Goal: Task Accomplishment & Management: Manage account settings

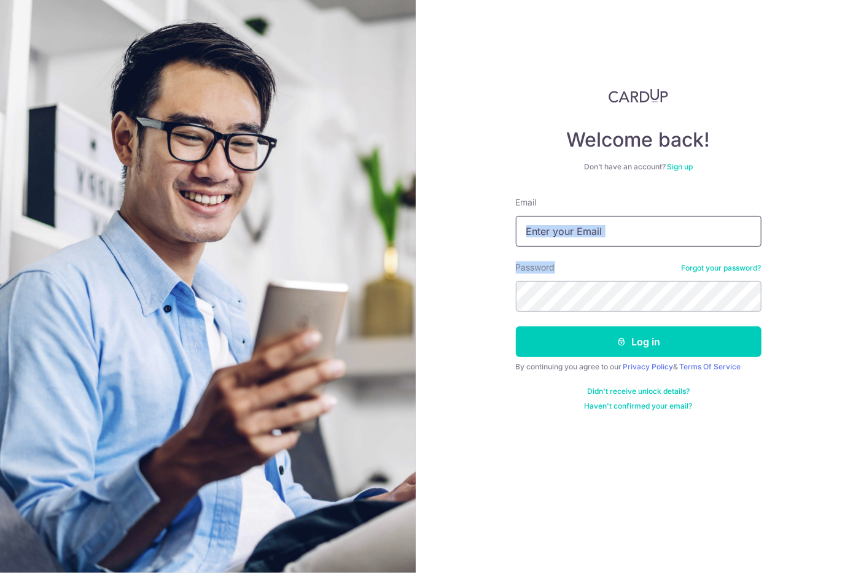
click at [590, 244] on form "Email Password Forgot your password? Log in By continuing you agree to our Priv…" at bounding box center [639, 303] width 246 height 215
type input "[EMAIL_ADDRESS][DOMAIN_NAME]"
click at [516, 327] on button "Log in" at bounding box center [639, 342] width 246 height 31
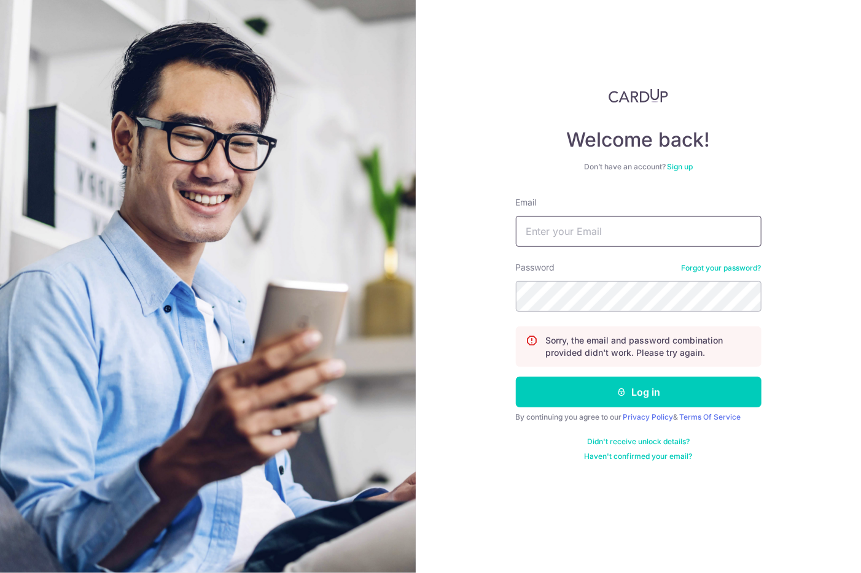
click at [649, 233] on input "Email" at bounding box center [639, 231] width 246 height 31
type input "[EMAIL_ADDRESS][DOMAIN_NAME]"
click at [516, 377] on button "Log in" at bounding box center [639, 392] width 246 height 31
click at [602, 234] on input "Email" at bounding box center [639, 231] width 246 height 31
type input "[EMAIL_ADDRESS][DOMAIN_NAME]"
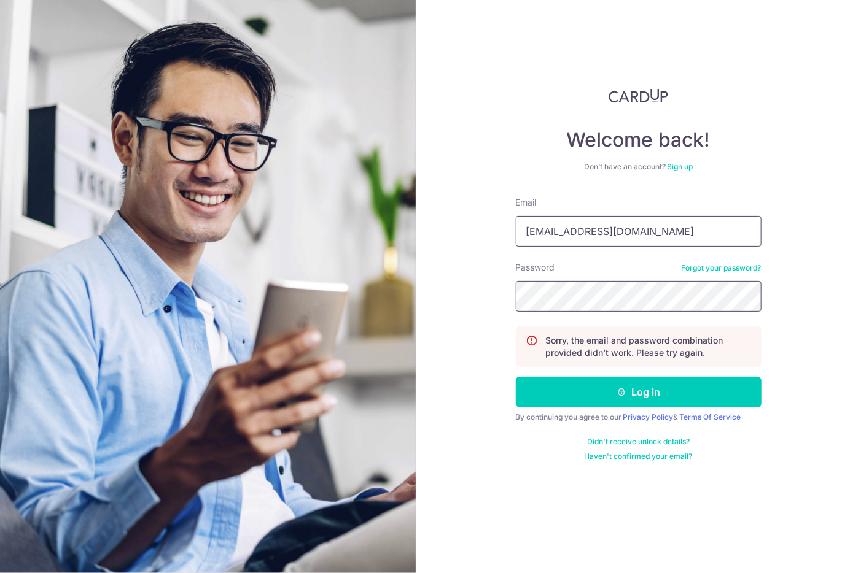
click at [516, 377] on button "Log in" at bounding box center [639, 392] width 246 height 31
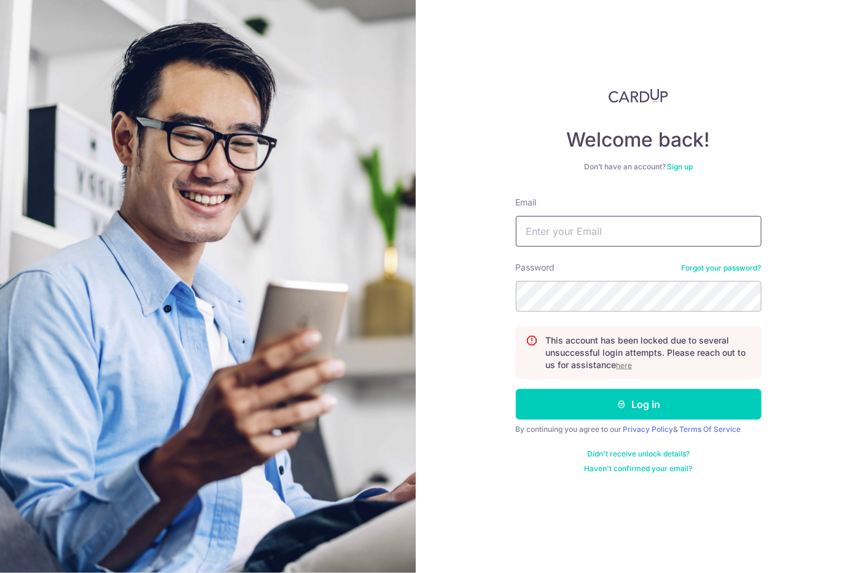
click at [646, 239] on input "Email" at bounding box center [639, 231] width 246 height 31
type input "[EMAIL_ADDRESS][DOMAIN_NAME]"
click at [626, 366] on u "here" at bounding box center [624, 365] width 16 height 9
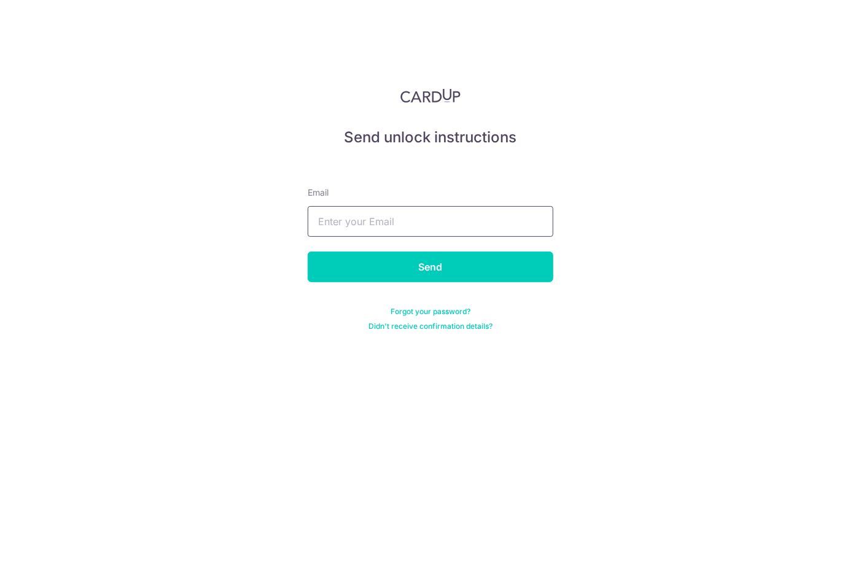
click at [483, 219] on input "text" at bounding box center [431, 221] width 246 height 31
type input "[EMAIL_ADDRESS][DOMAIN_NAME]"
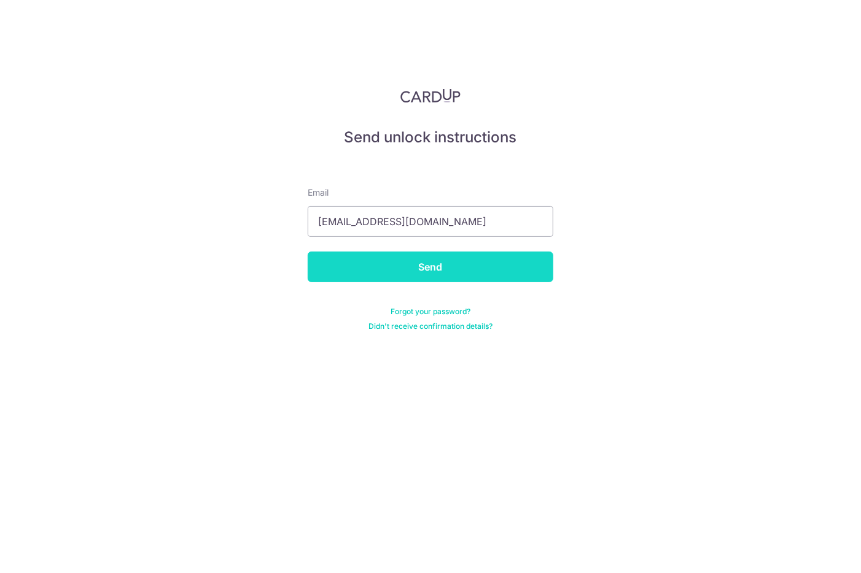
click at [464, 265] on input "Send" at bounding box center [431, 267] width 246 height 31
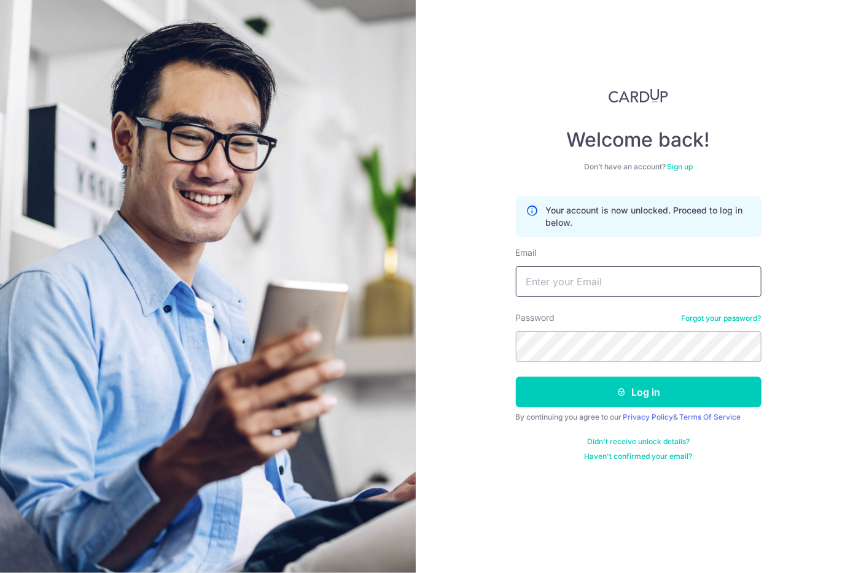
click at [588, 279] on input "Email" at bounding box center [639, 281] width 246 height 31
type input "shliush@gmail.com"
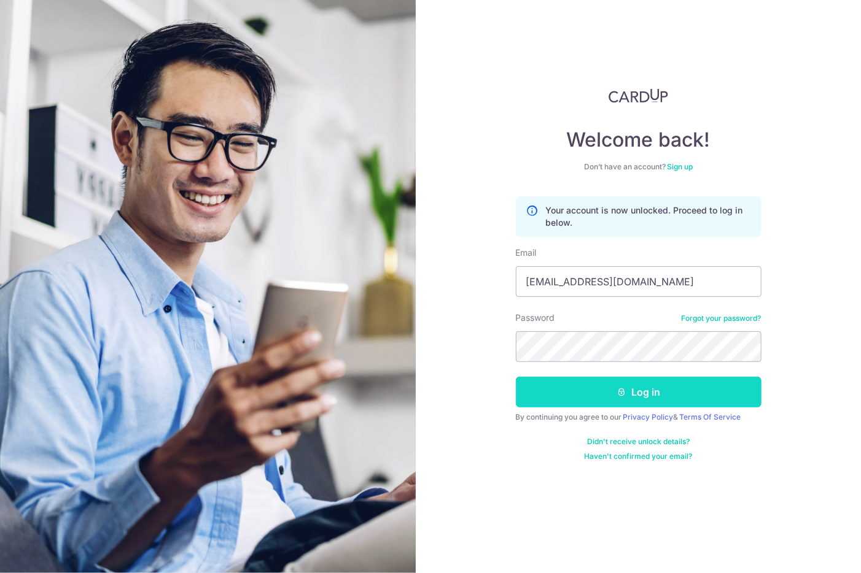
click at [657, 390] on button "Log in" at bounding box center [639, 392] width 246 height 31
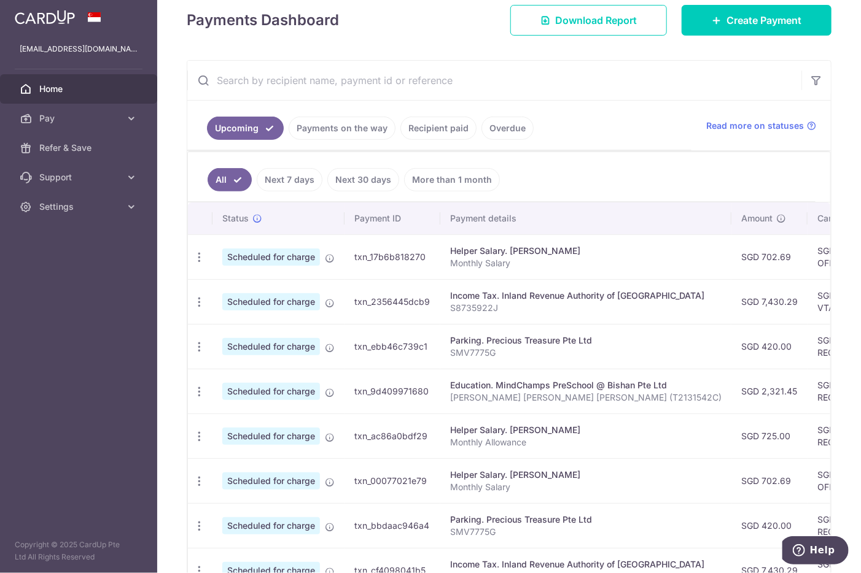
scroll to position [184, 0]
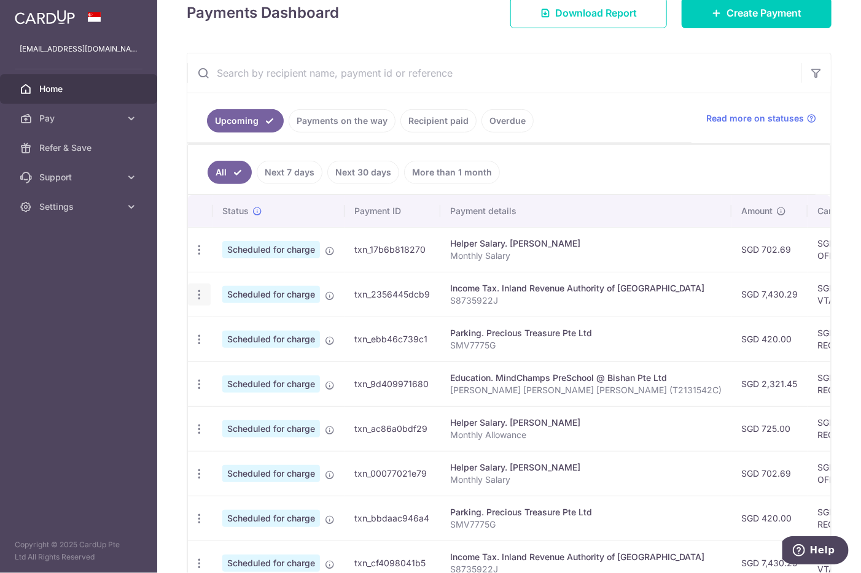
click at [204, 294] on icon "button" at bounding box center [199, 295] width 13 height 13
drag, startPoint x: 109, startPoint y: 397, endPoint x: 165, endPoint y: 359, distance: 67.6
click at [110, 398] on aside "shliush@gmail.com Home Pay Payments Recipients Cards Refer & Save Support FAQ C…" at bounding box center [78, 286] width 157 height 573
click at [201, 378] on icon "button" at bounding box center [199, 384] width 13 height 13
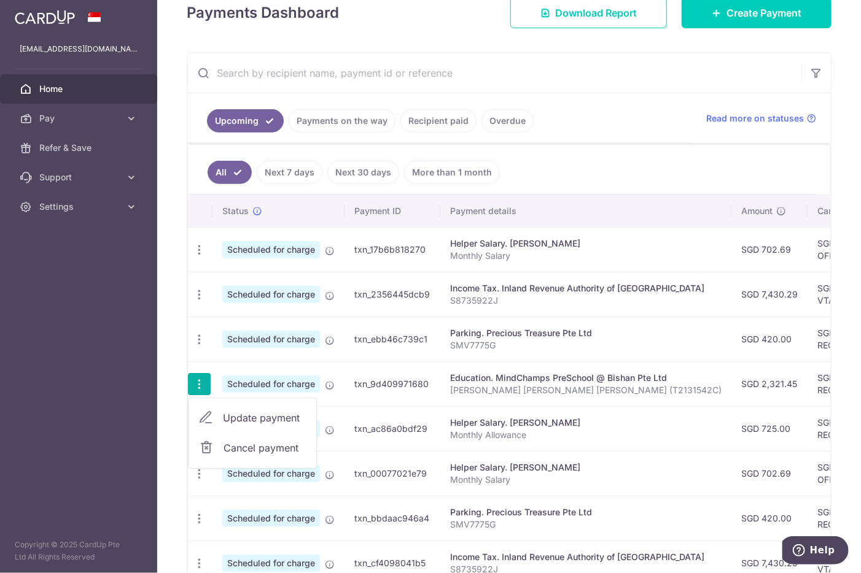
click at [253, 416] on span "Update payment" at bounding box center [264, 418] width 83 height 15
radio input "true"
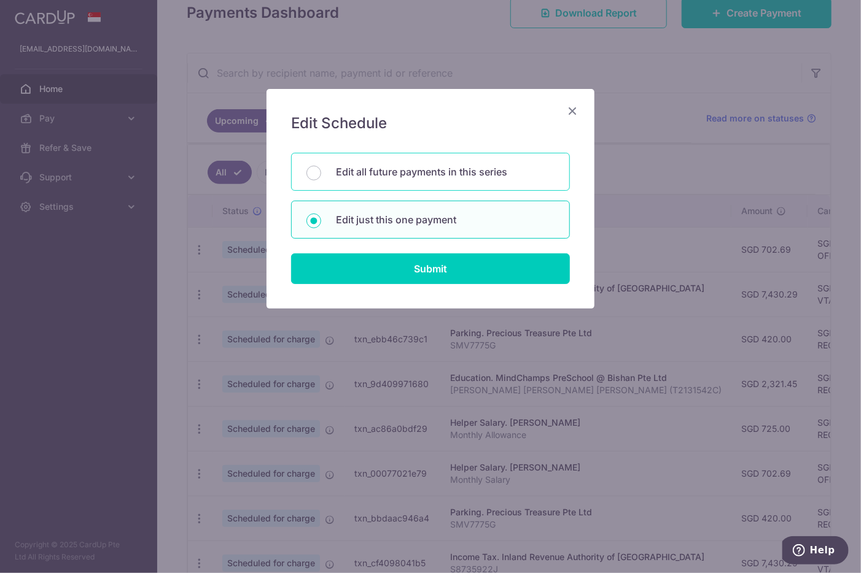
click at [382, 170] on p "Edit all future payments in this series" at bounding box center [445, 172] width 219 height 15
click at [321, 170] on input "Edit all future payments in this series" at bounding box center [313, 173] width 15 height 15
radio input "true"
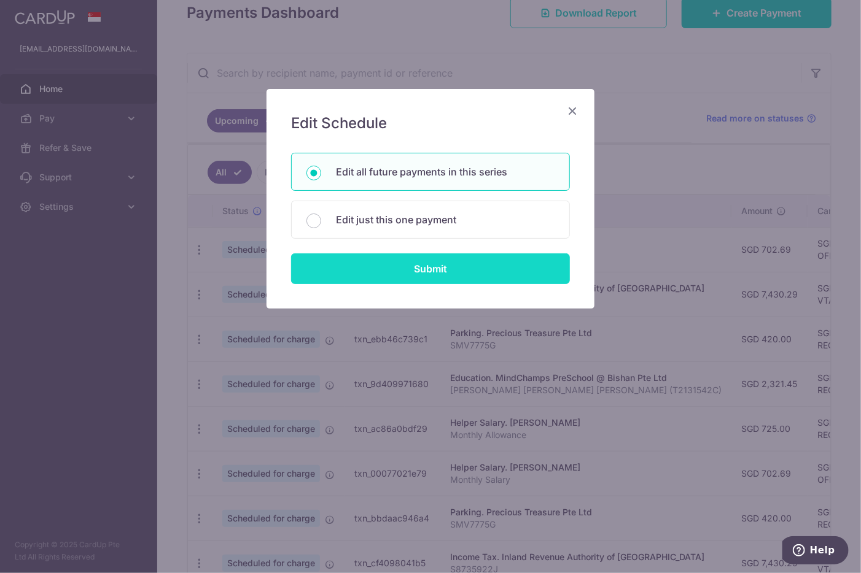
click at [420, 268] on input "Submit" at bounding box center [430, 269] width 279 height 31
radio input "true"
type input "2,321.45"
type input "[PERSON_NAME] [PERSON_NAME] [PERSON_NAME] (T2131542C)"
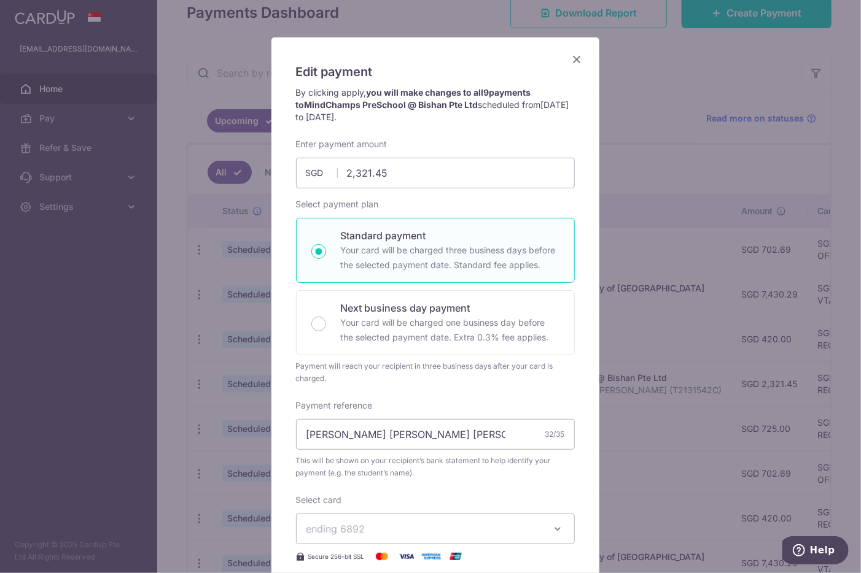
scroll to position [359, 0]
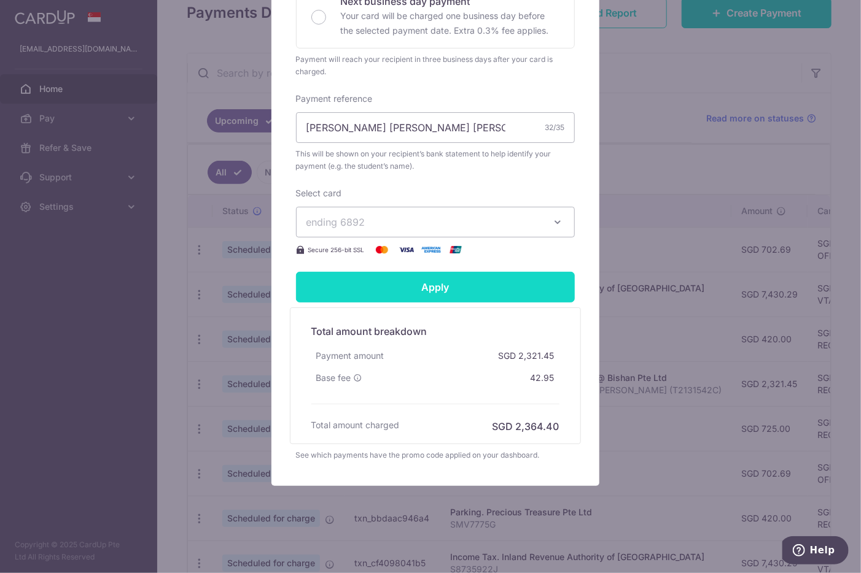
click at [440, 289] on input "Apply" at bounding box center [435, 287] width 279 height 31
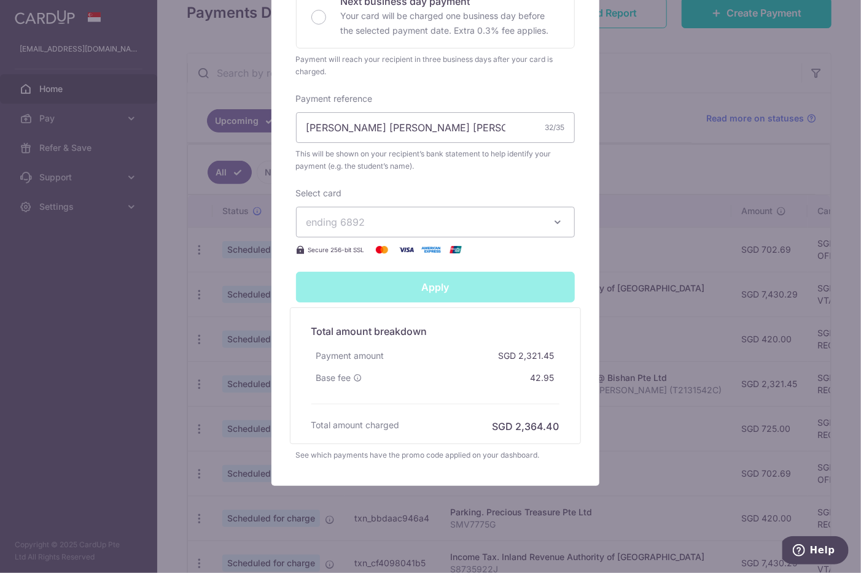
type input "Successfully Applied"
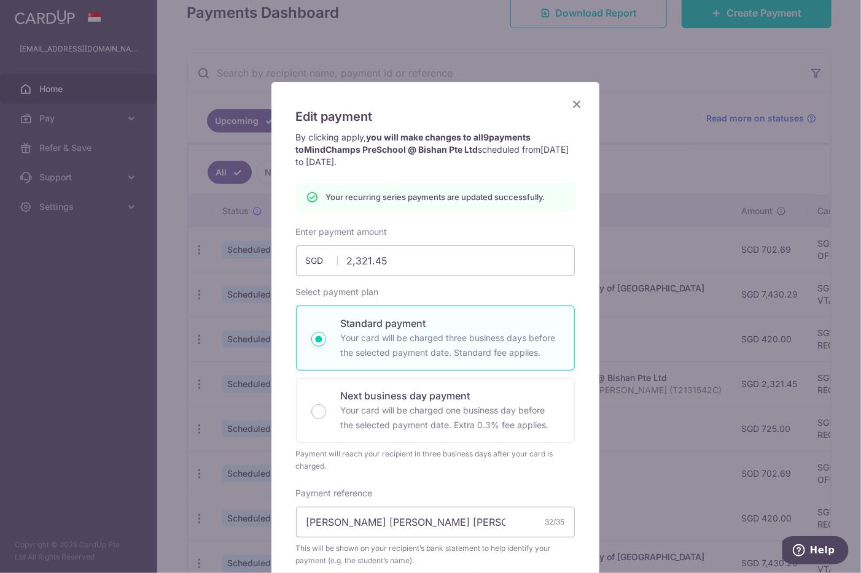
scroll to position [0, 0]
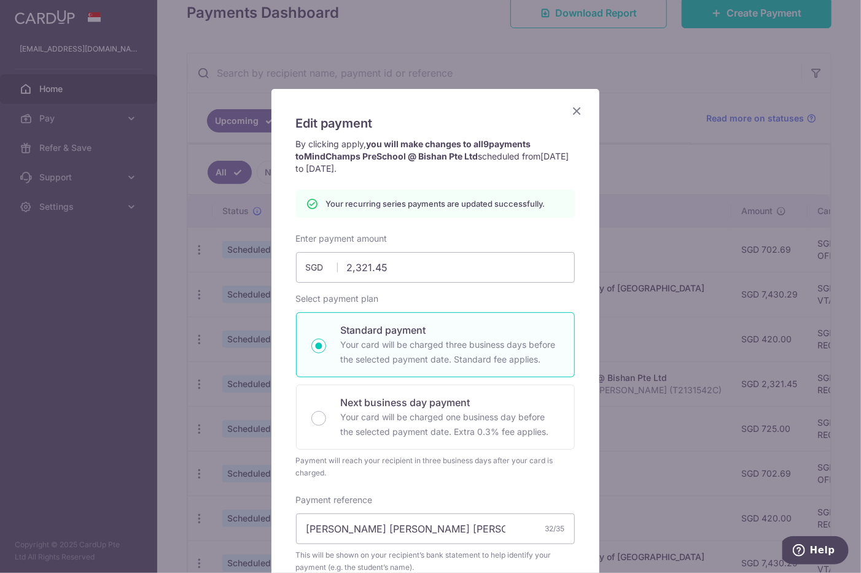
click at [571, 109] on icon "Close" at bounding box center [577, 110] width 15 height 15
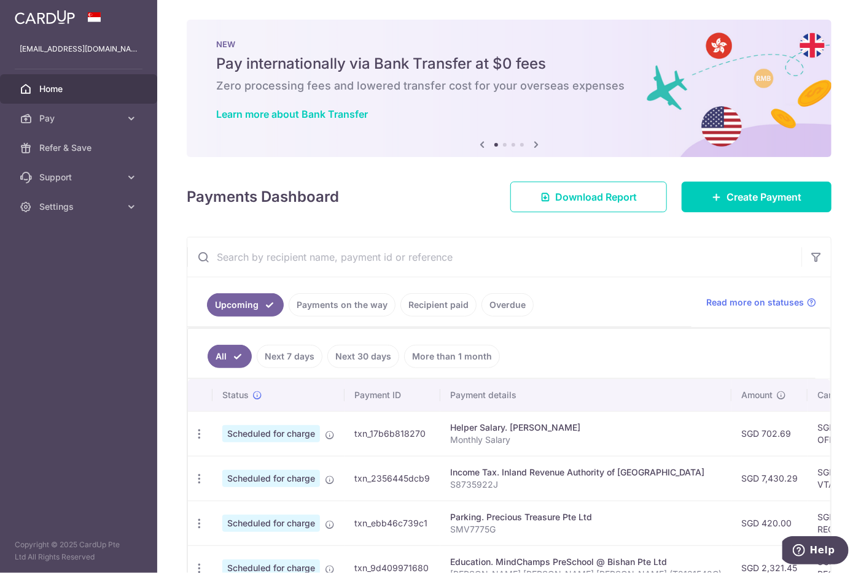
click at [493, 305] on link "Overdue" at bounding box center [507, 304] width 52 height 23
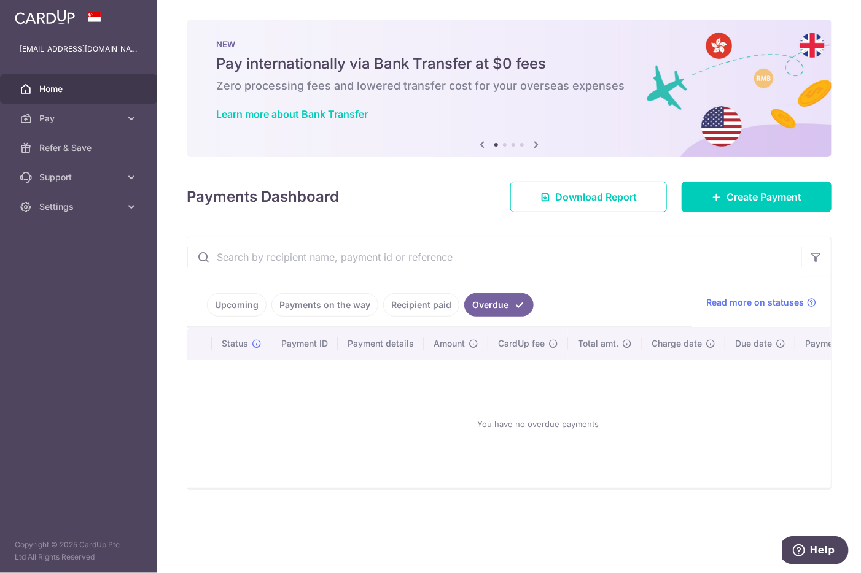
click at [415, 304] on link "Recipient paid" at bounding box center [421, 304] width 76 height 23
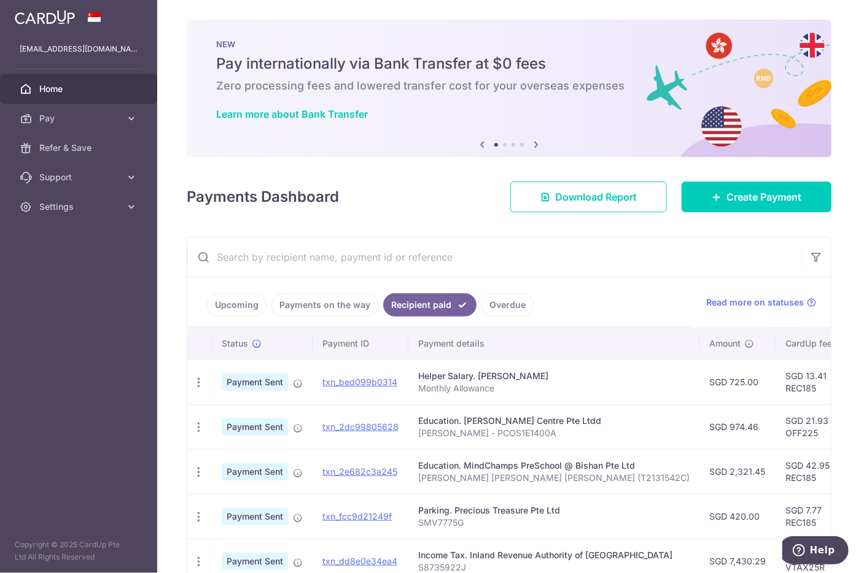
click at [317, 307] on link "Payments on the way" at bounding box center [324, 304] width 107 height 23
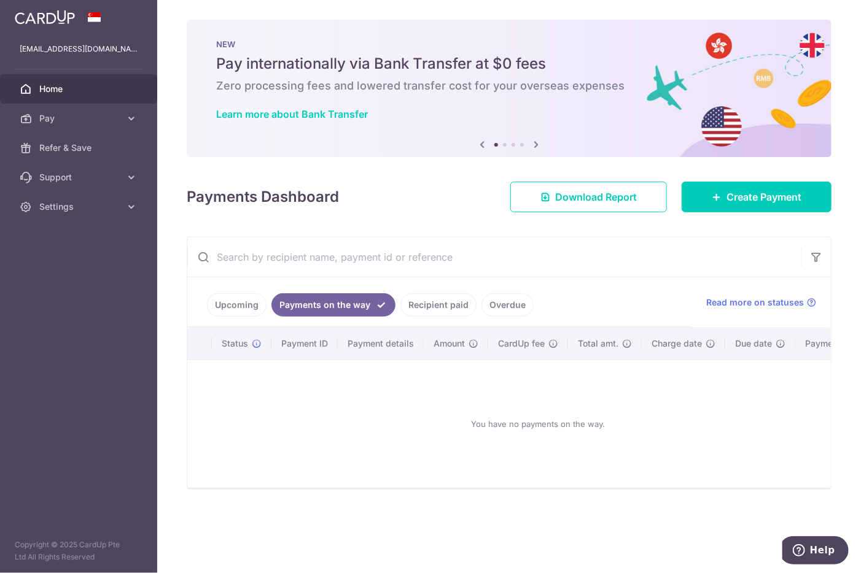
click at [247, 306] on link "Upcoming" at bounding box center [237, 304] width 60 height 23
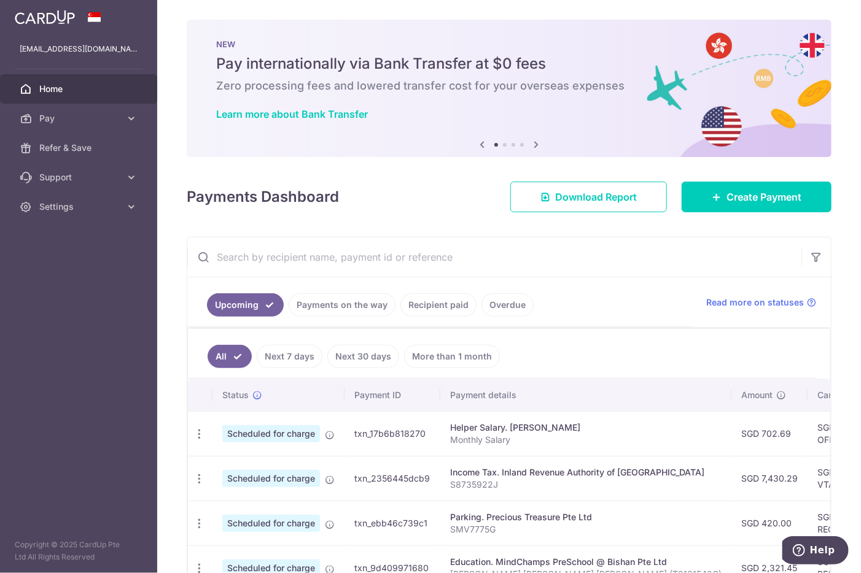
click at [171, 21] on div "× Pause Schedule Pause all future payments in this series Pause just this one p…" at bounding box center [509, 286] width 704 height 573
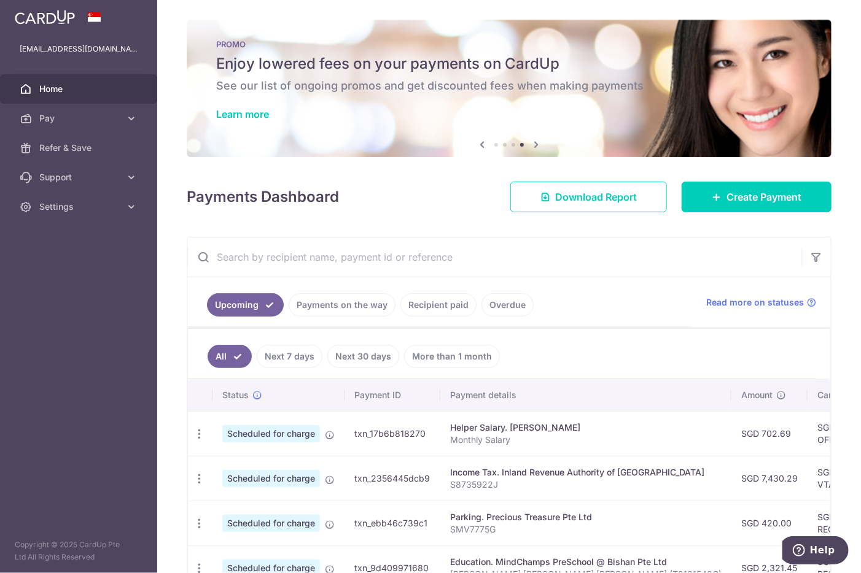
click at [424, 193] on div "Payments Dashboard Download Report Create Payment" at bounding box center [509, 195] width 645 height 36
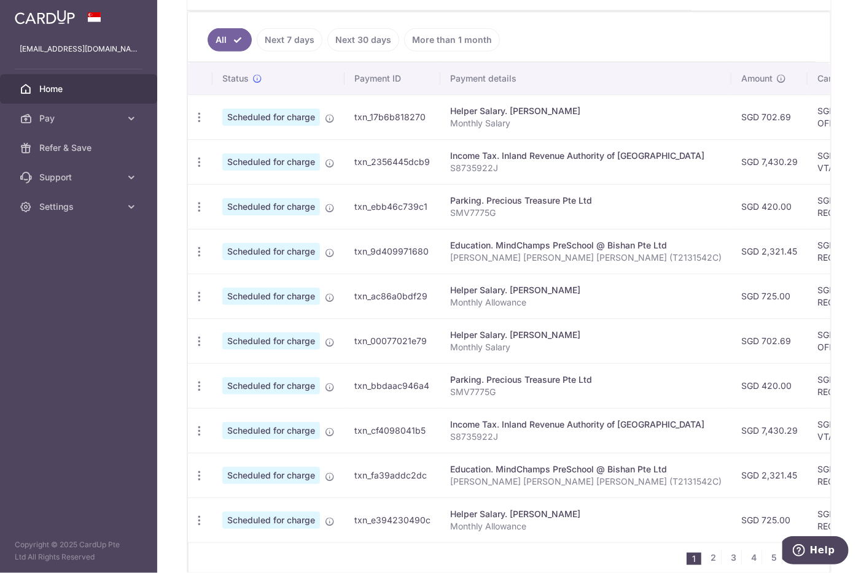
click at [297, 37] on link "Next 7 days" at bounding box center [290, 39] width 66 height 23
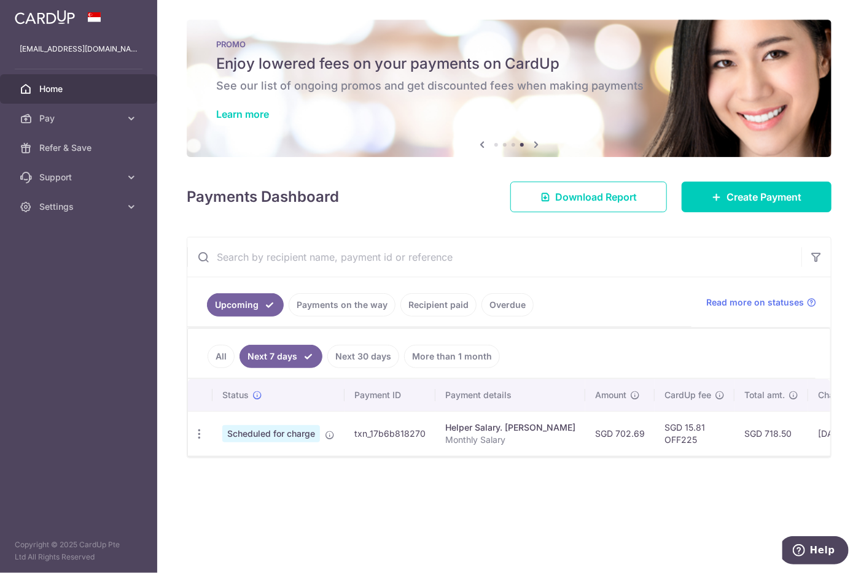
click at [357, 352] on link "Next 30 days" at bounding box center [363, 356] width 72 height 23
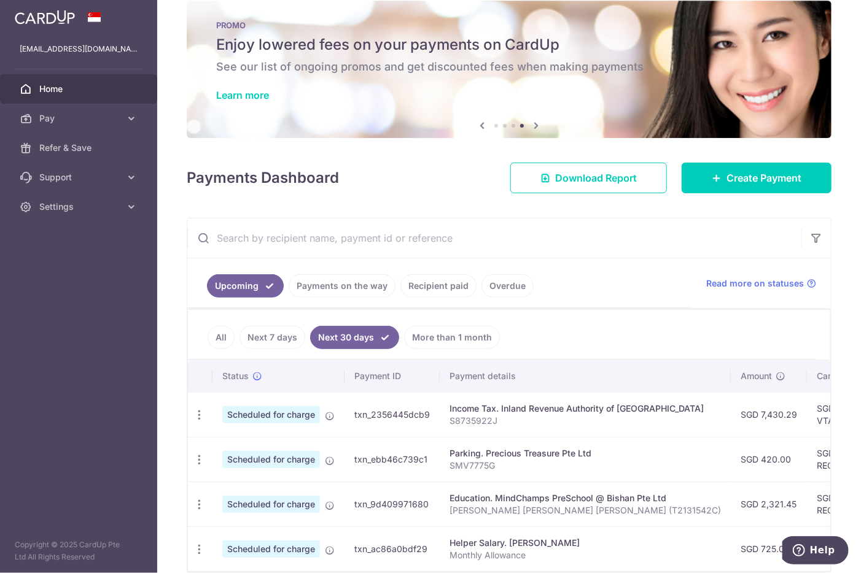
scroll to position [81, 0]
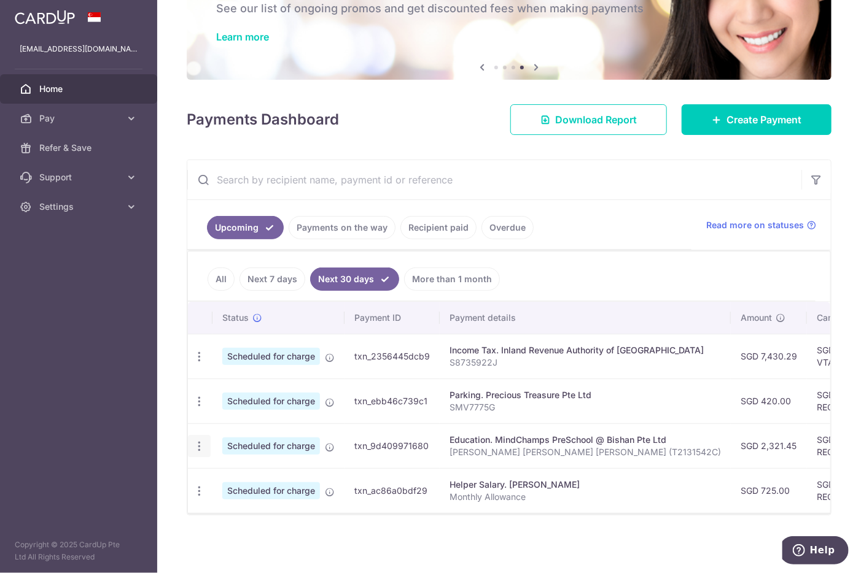
click at [203, 440] on icon "button" at bounding box center [199, 446] width 13 height 13
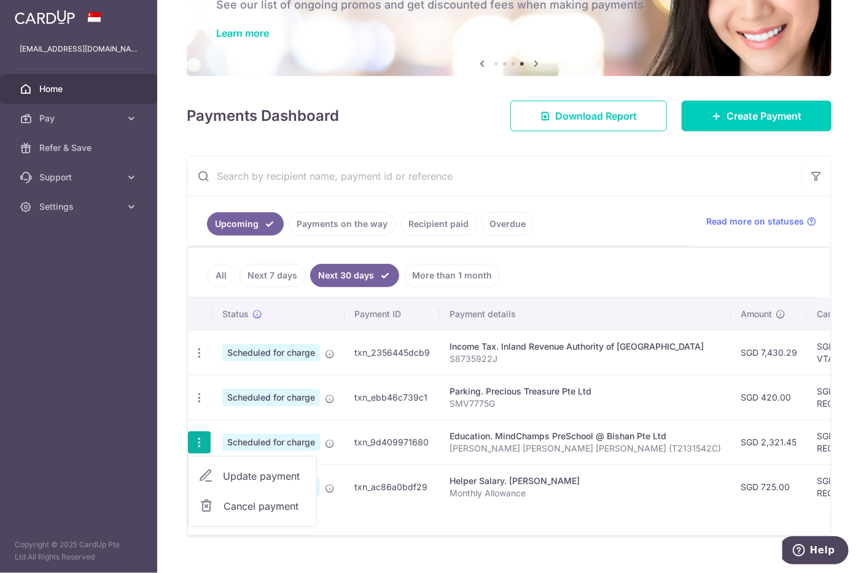
click at [235, 508] on span "Cancel payment" at bounding box center [264, 506] width 82 height 15
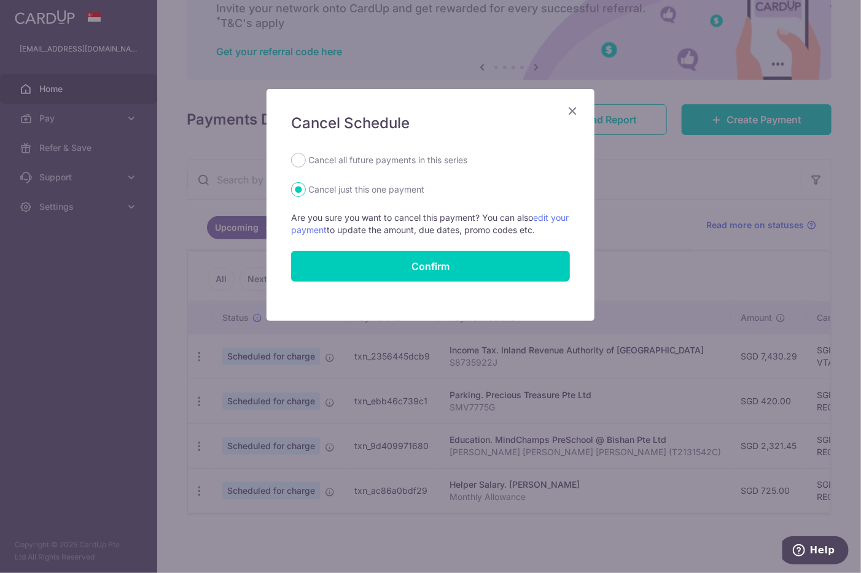
click at [653, 195] on div "Cancel Schedule Cancel all future payments in this series Cancel just this one …" at bounding box center [430, 286] width 861 height 573
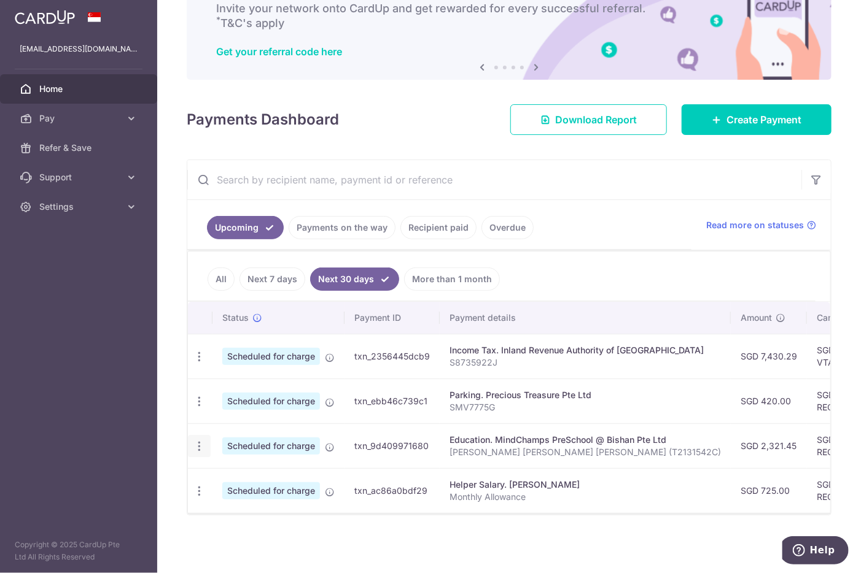
click at [199, 444] on icon "button" at bounding box center [199, 446] width 13 height 13
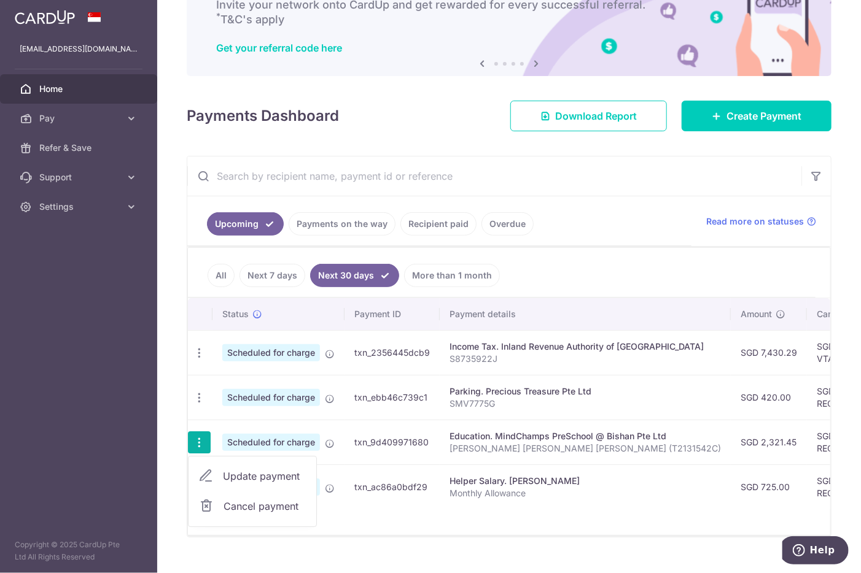
click at [260, 500] on span "Cancel payment" at bounding box center [264, 506] width 82 height 15
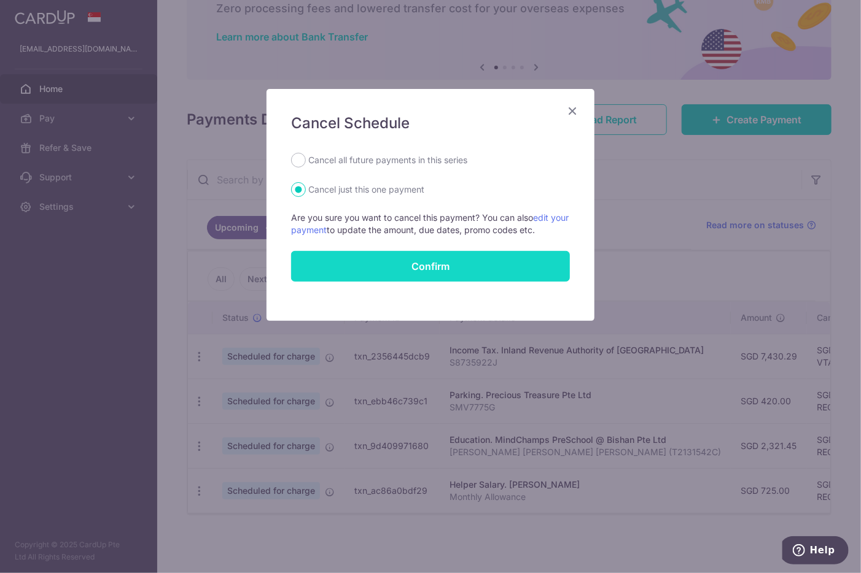
click at [479, 264] on button "Confirm" at bounding box center [430, 266] width 279 height 31
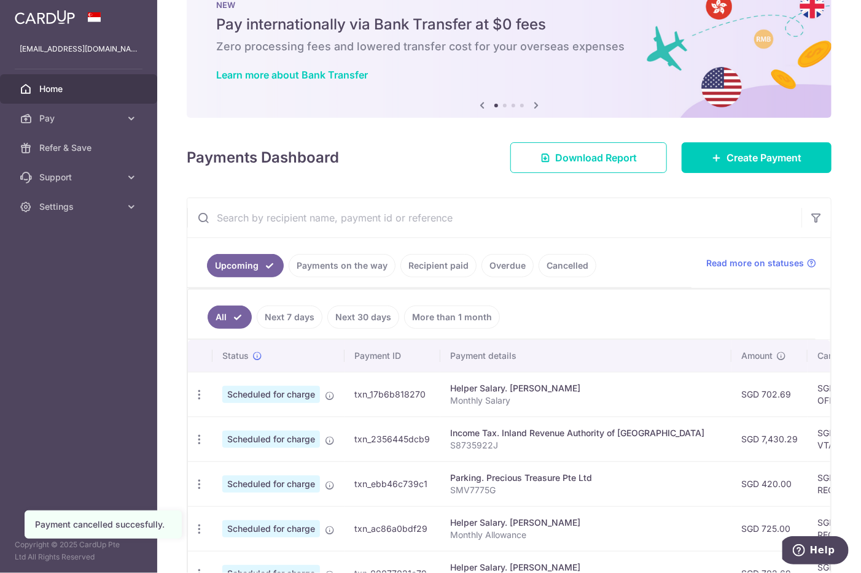
scroll to position [123, 0]
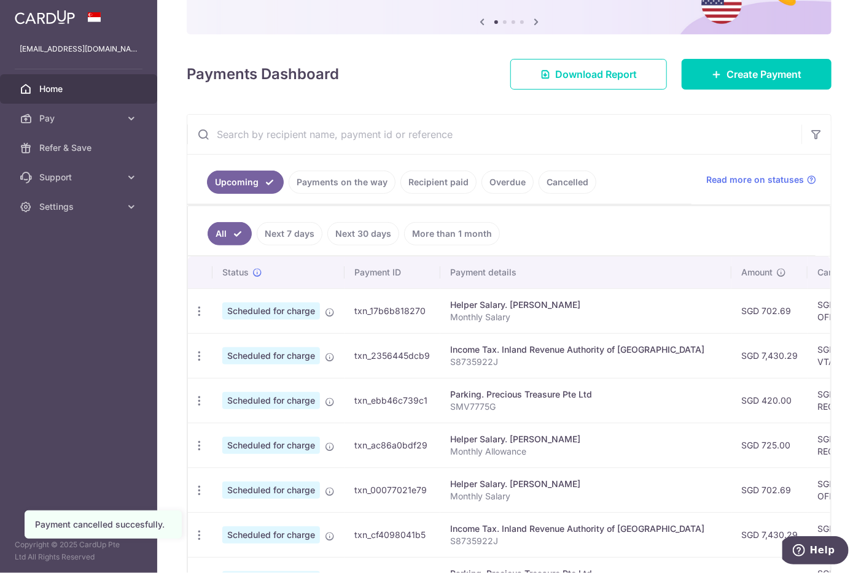
click at [447, 233] on link "More than 1 month" at bounding box center [452, 233] width 96 height 23
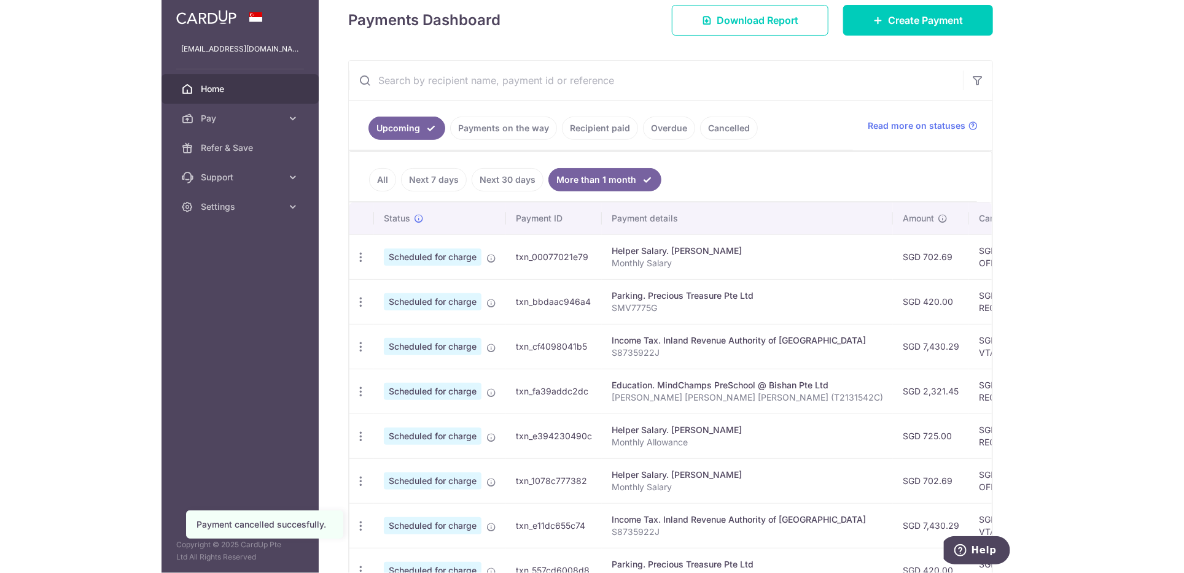
scroll to position [184, 0]
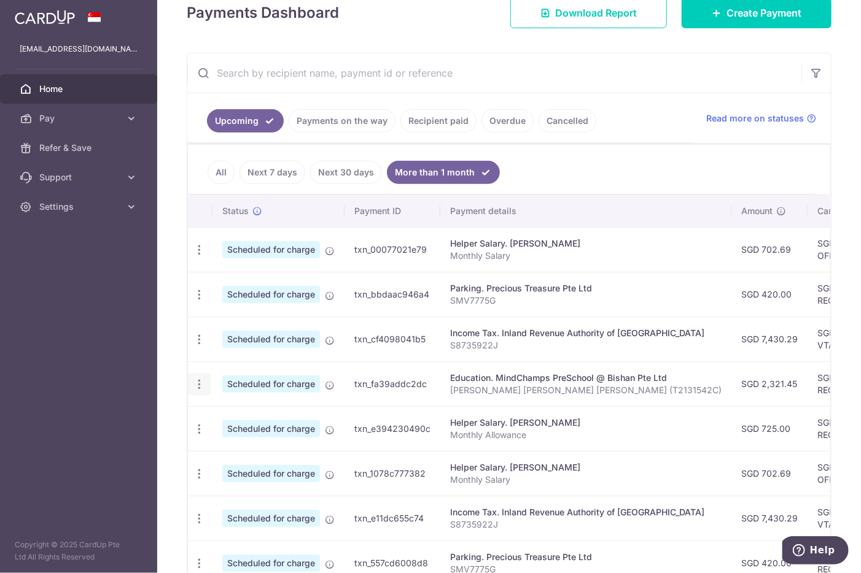
click at [203, 384] on icon "button" at bounding box center [199, 384] width 13 height 13
click at [206, 379] on div "Update payment Cancel payment" at bounding box center [199, 384] width 23 height 23
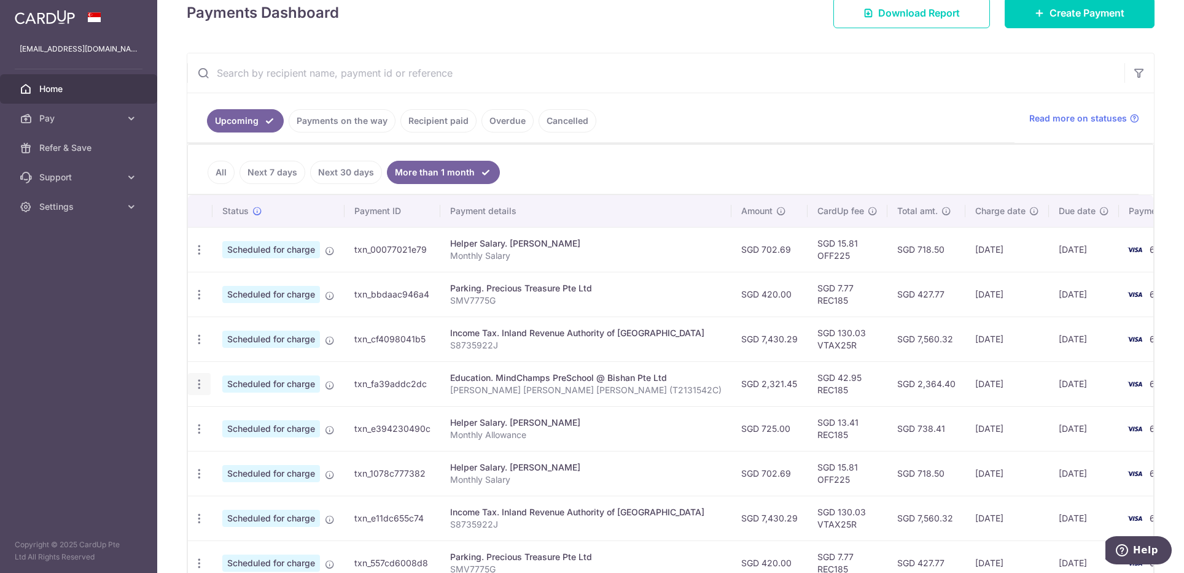
click at [200, 378] on icon "button" at bounding box center [199, 384] width 13 height 13
click at [239, 450] on span "Cancel payment" at bounding box center [264, 448] width 82 height 15
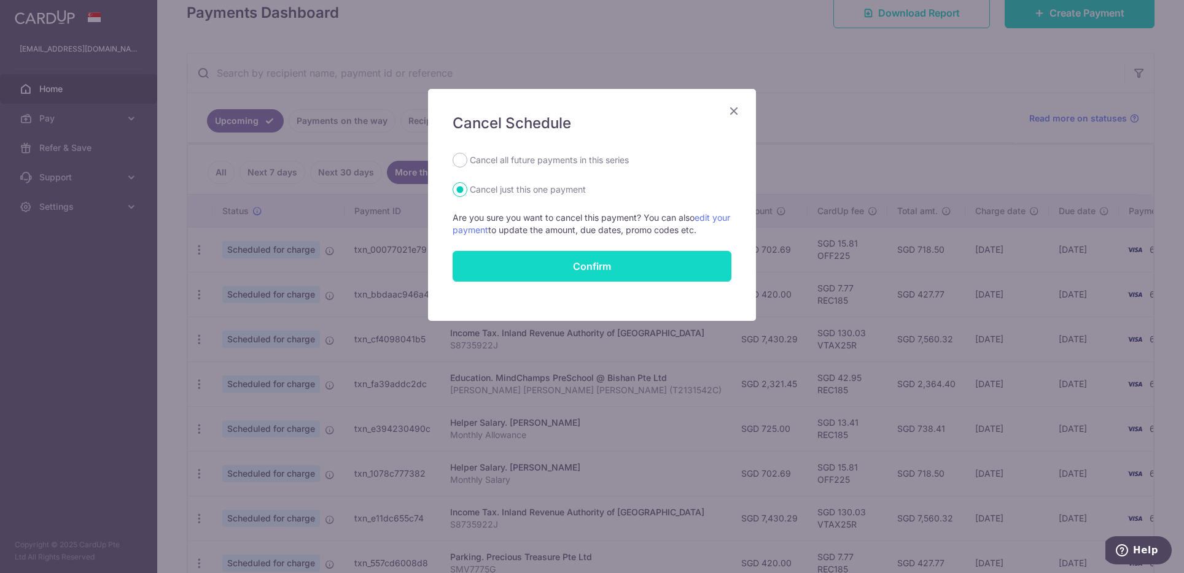
click at [615, 268] on button "Confirm" at bounding box center [591, 266] width 279 height 31
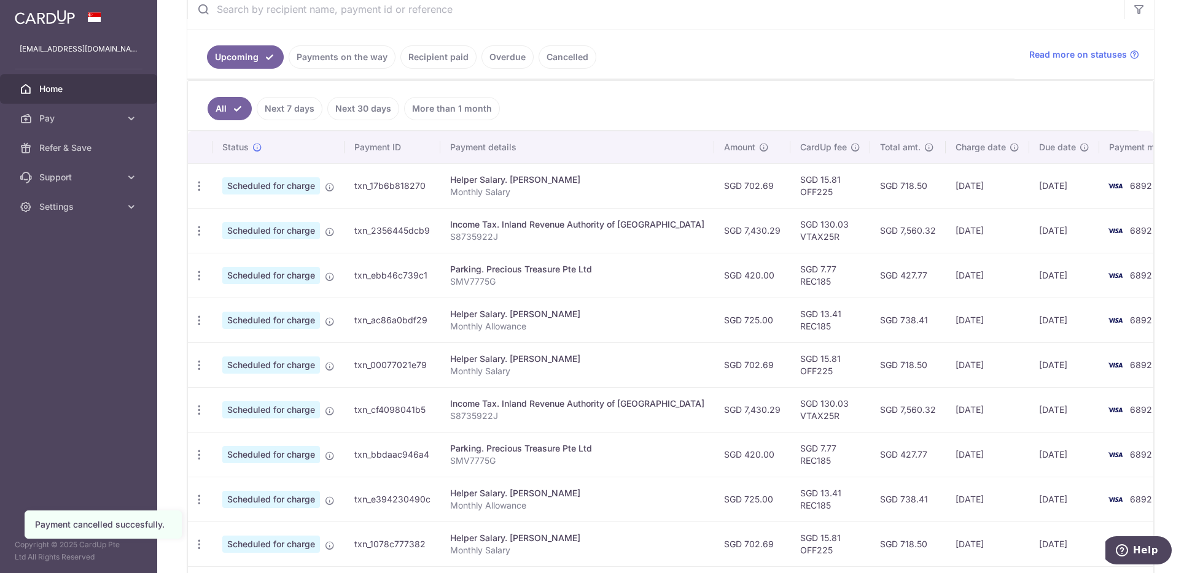
scroll to position [246, 0]
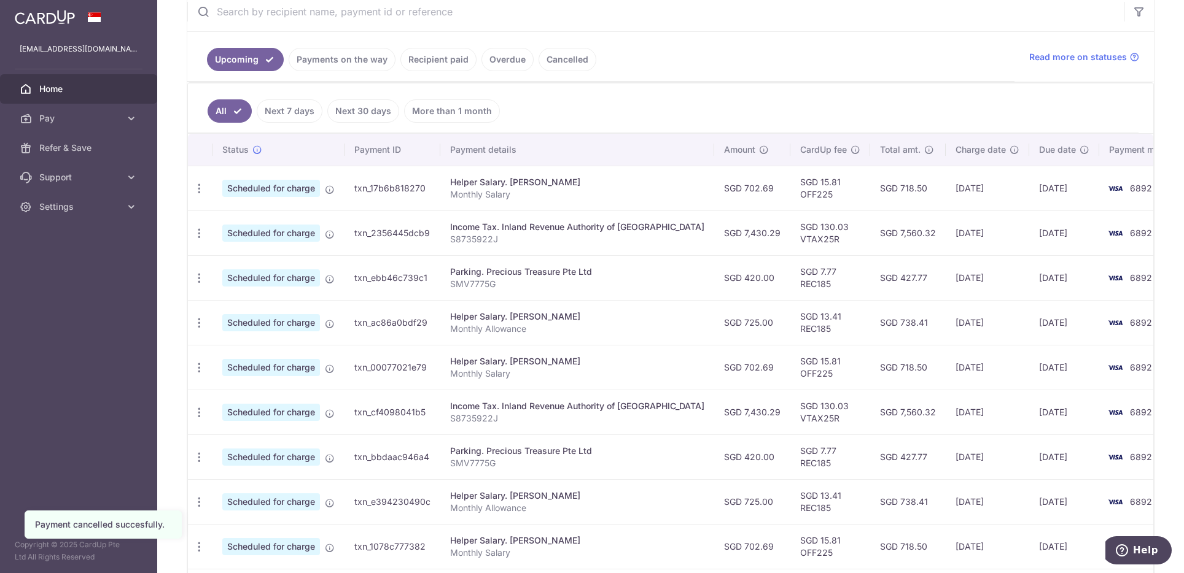
click at [435, 106] on link "More than 1 month" at bounding box center [452, 110] width 96 height 23
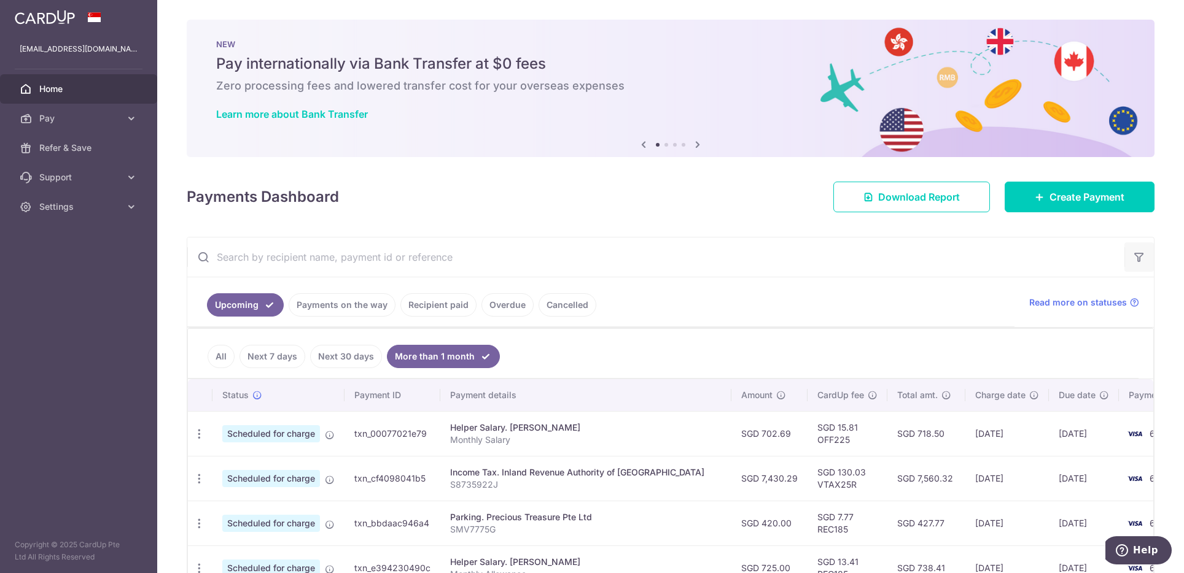
click at [1135, 255] on icon "button" at bounding box center [1139, 257] width 12 height 12
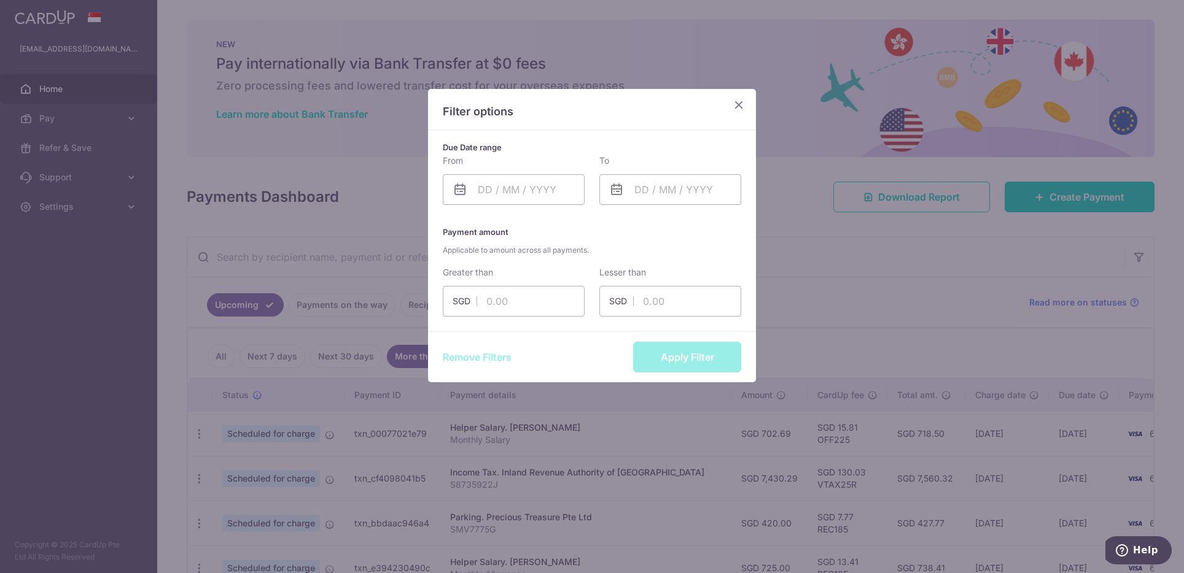
click at [740, 105] on icon "Close" at bounding box center [738, 104] width 15 height 15
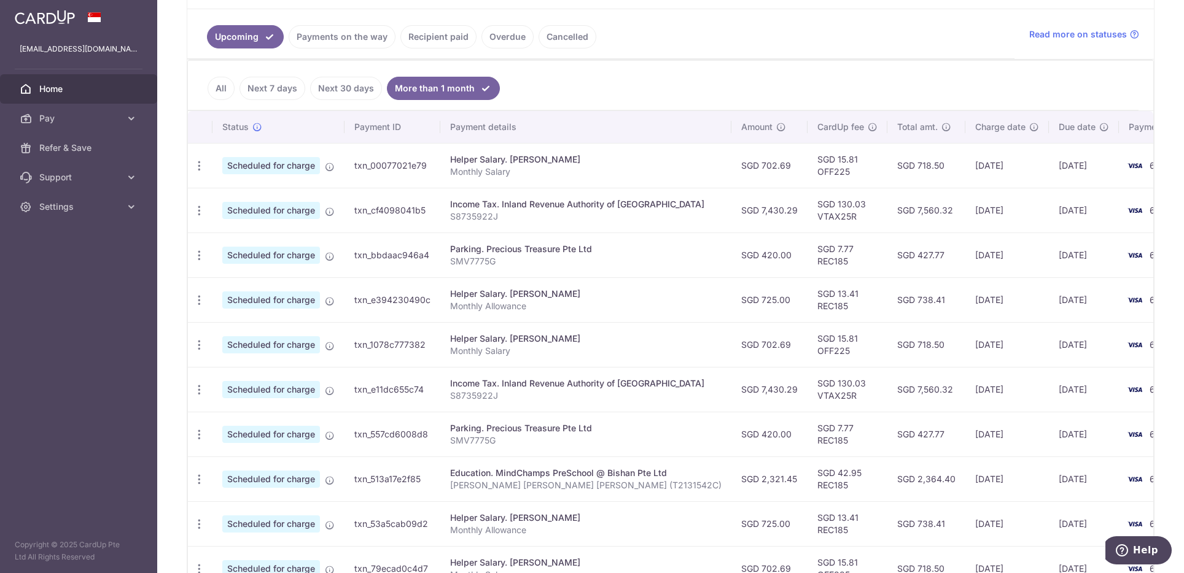
scroll to position [307, 0]
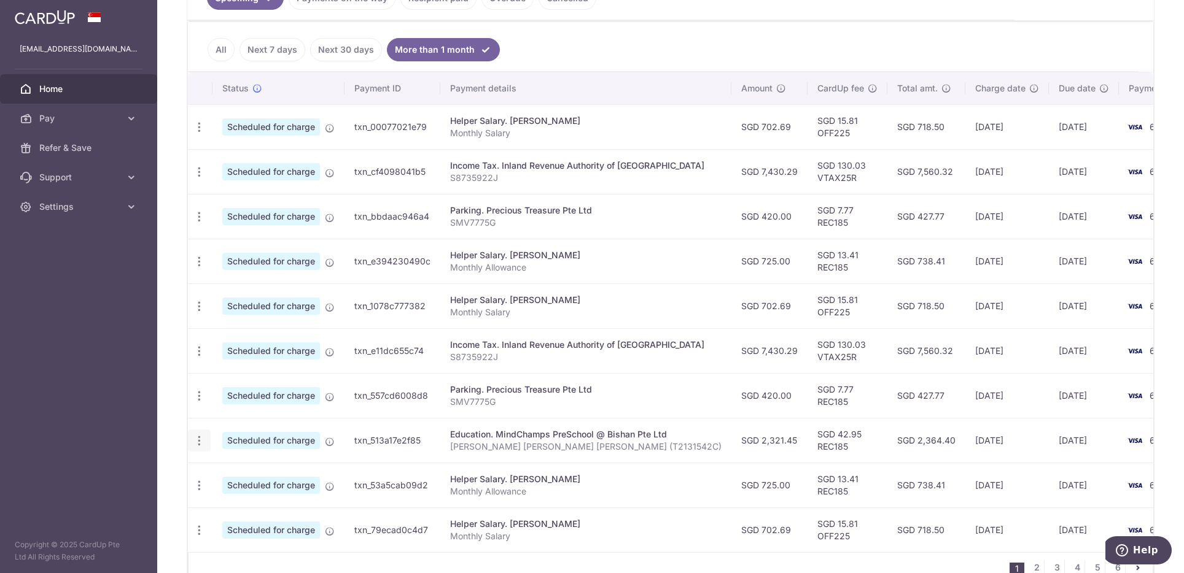
click at [196, 440] on icon "button" at bounding box center [199, 441] width 13 height 13
click at [259, 499] on span "Cancel payment" at bounding box center [264, 504] width 82 height 15
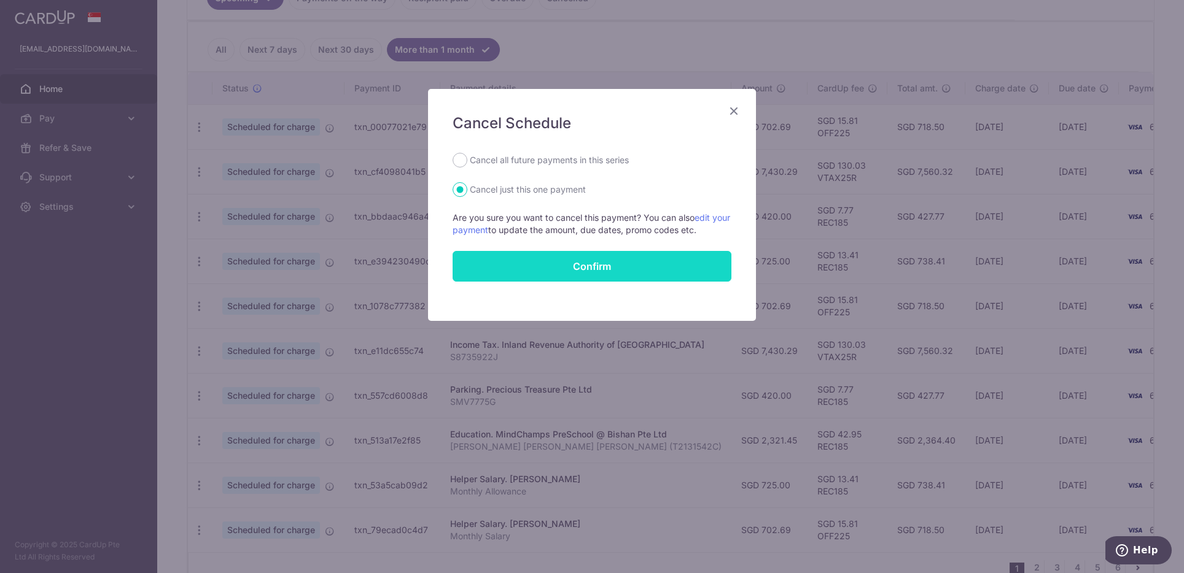
click at [528, 257] on button "Confirm" at bounding box center [591, 266] width 279 height 31
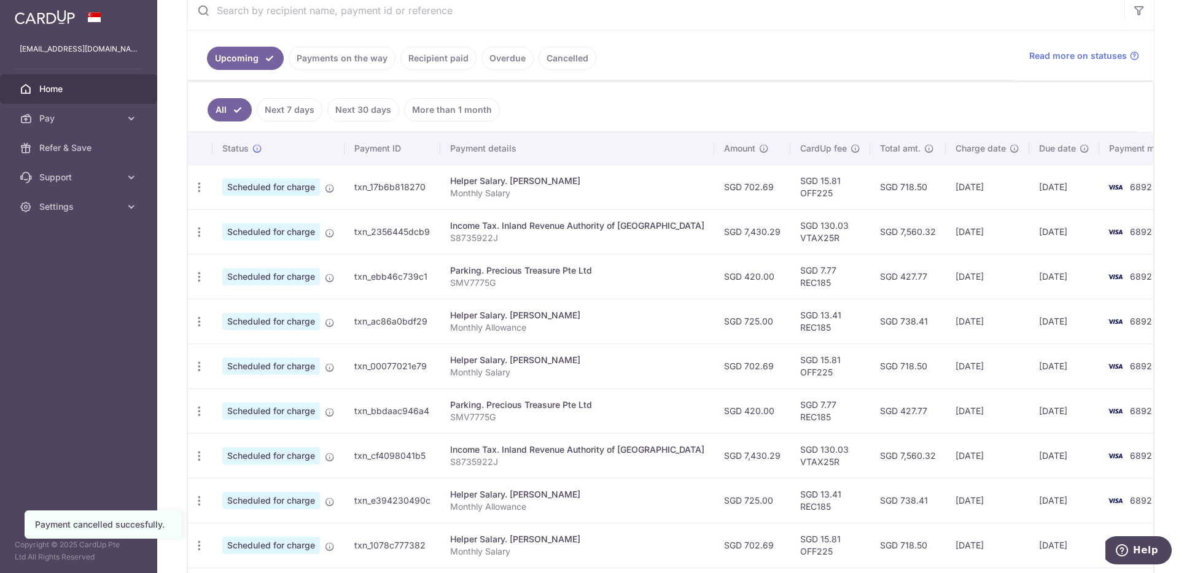
scroll to position [372, 0]
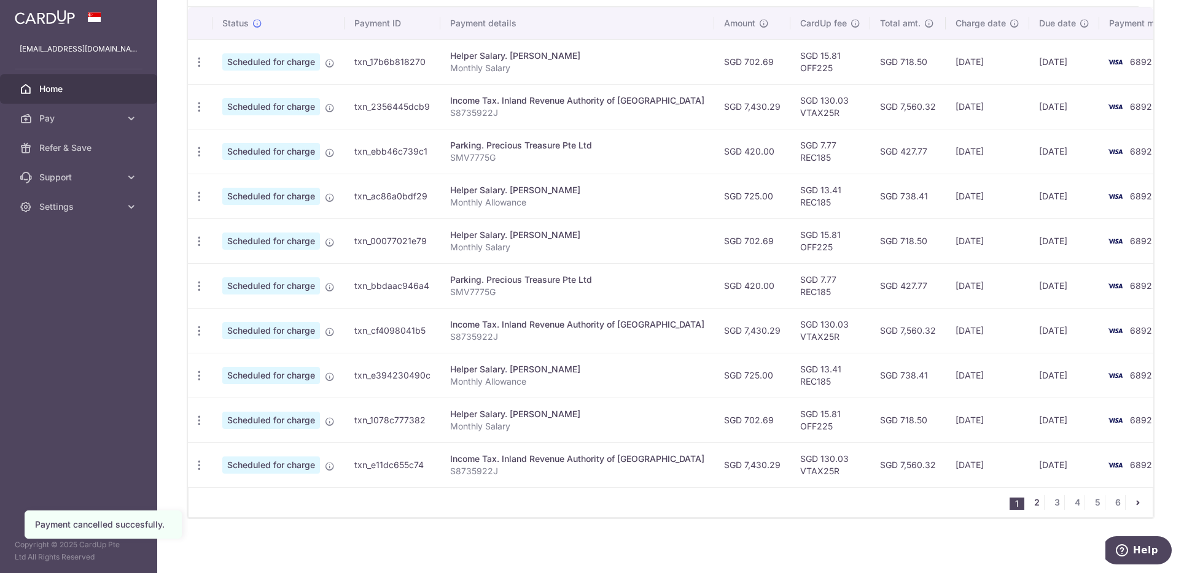
click at [1033, 498] on link "2" at bounding box center [1036, 502] width 15 height 15
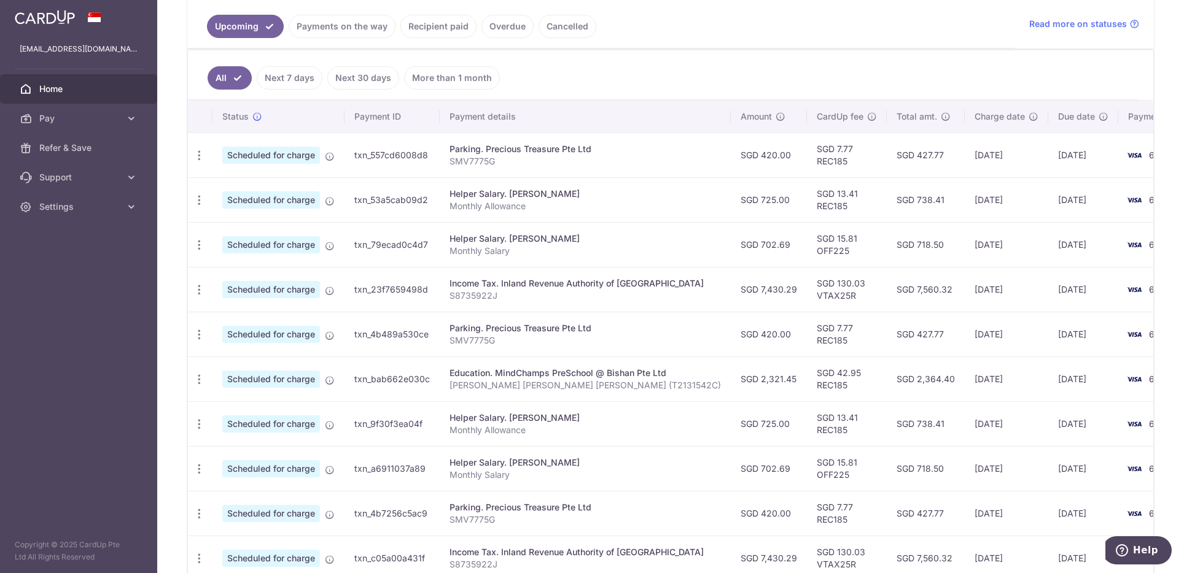
scroll to position [307, 0]
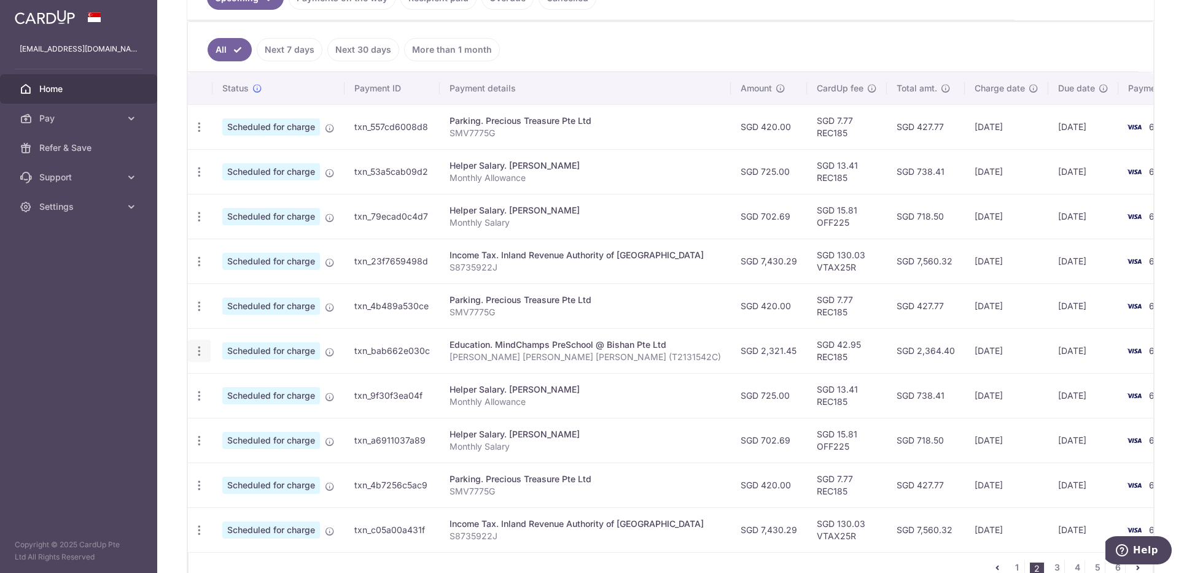
click at [200, 347] on icon "button" at bounding box center [199, 351] width 13 height 13
click at [258, 413] on span "Cancel payment" at bounding box center [264, 415] width 82 height 15
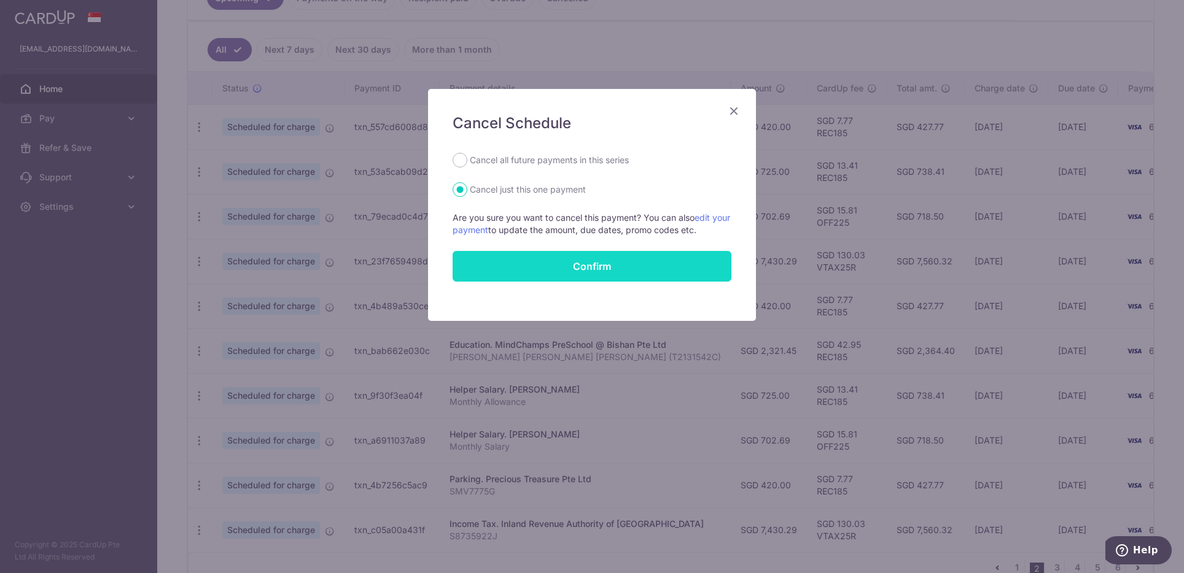
click at [588, 271] on button "Confirm" at bounding box center [591, 266] width 279 height 31
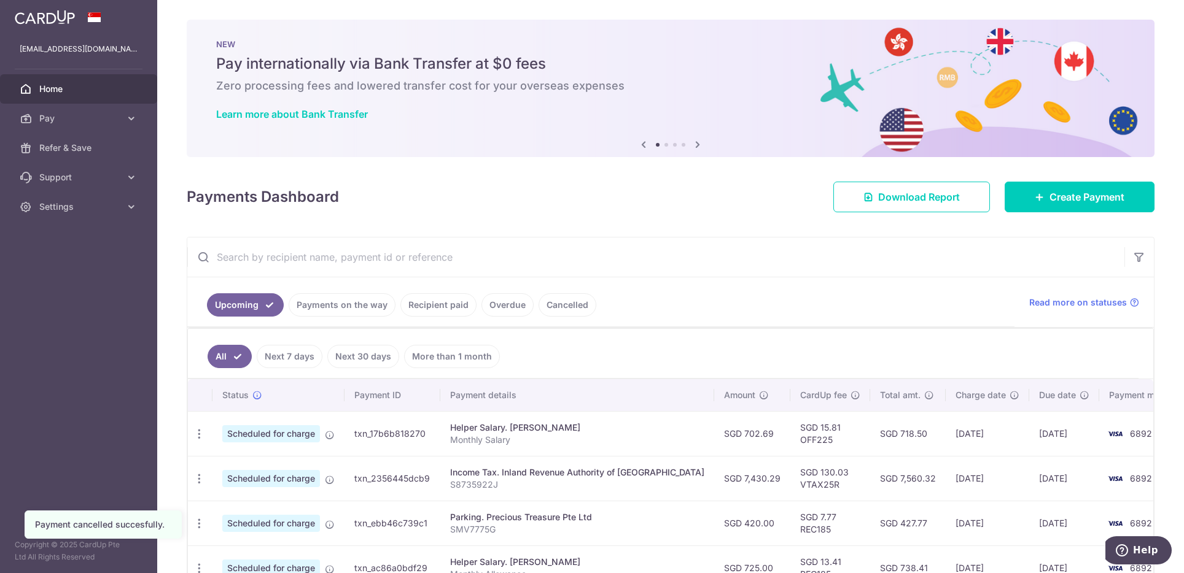
click at [635, 215] on div "× Pause Schedule Pause all future payments in this series Pause just this one p…" at bounding box center [670, 286] width 1026 height 573
click at [557, 301] on link "Cancelled" at bounding box center [567, 304] width 58 height 23
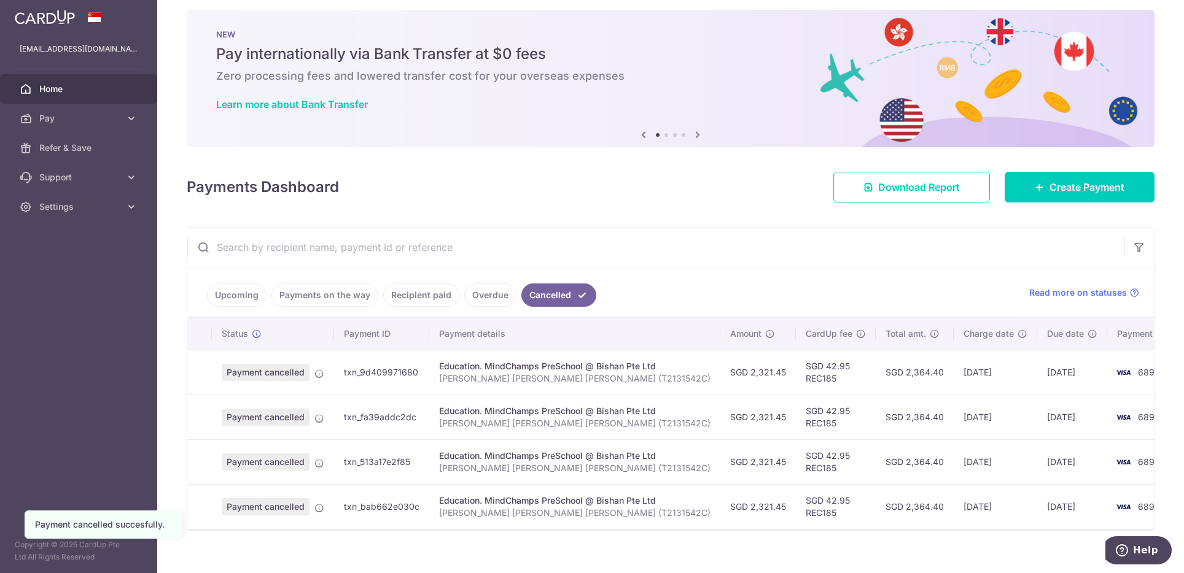
scroll to position [23, 0]
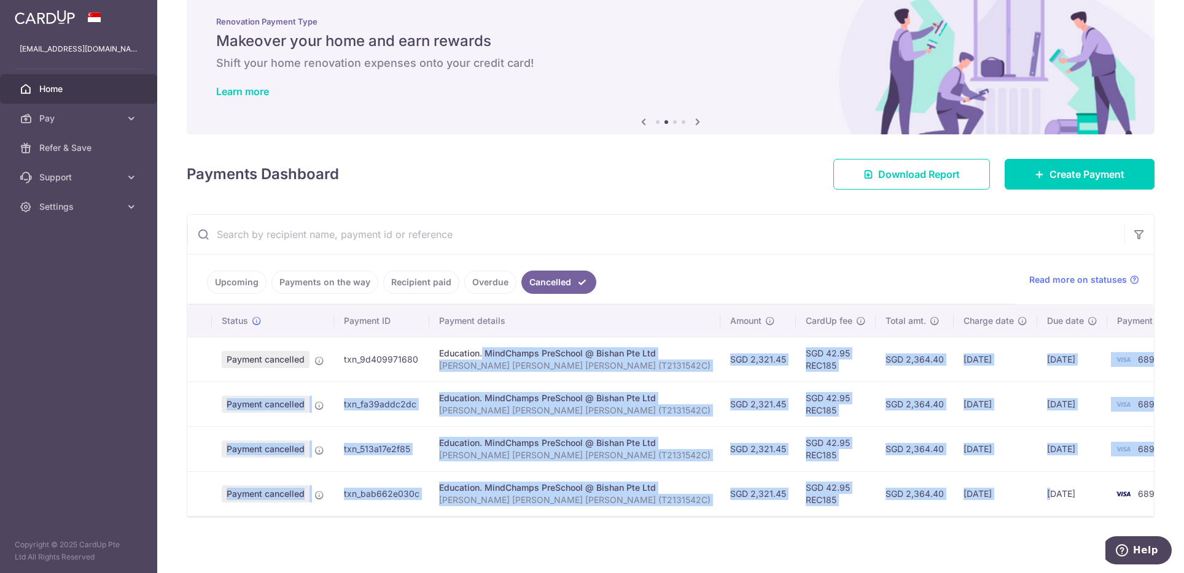
drag, startPoint x: 447, startPoint y: 355, endPoint x: 1000, endPoint y: 495, distance: 570.6
click at [1000, 495] on tbody "Payment cancelled txn_9d409971680 Education. MindChamps PreSchool @ Bishan Pte …" at bounding box center [693, 426] width 1013 height 179
click at [900, 479] on td "SGD 2,364.40" at bounding box center [914, 493] width 78 height 45
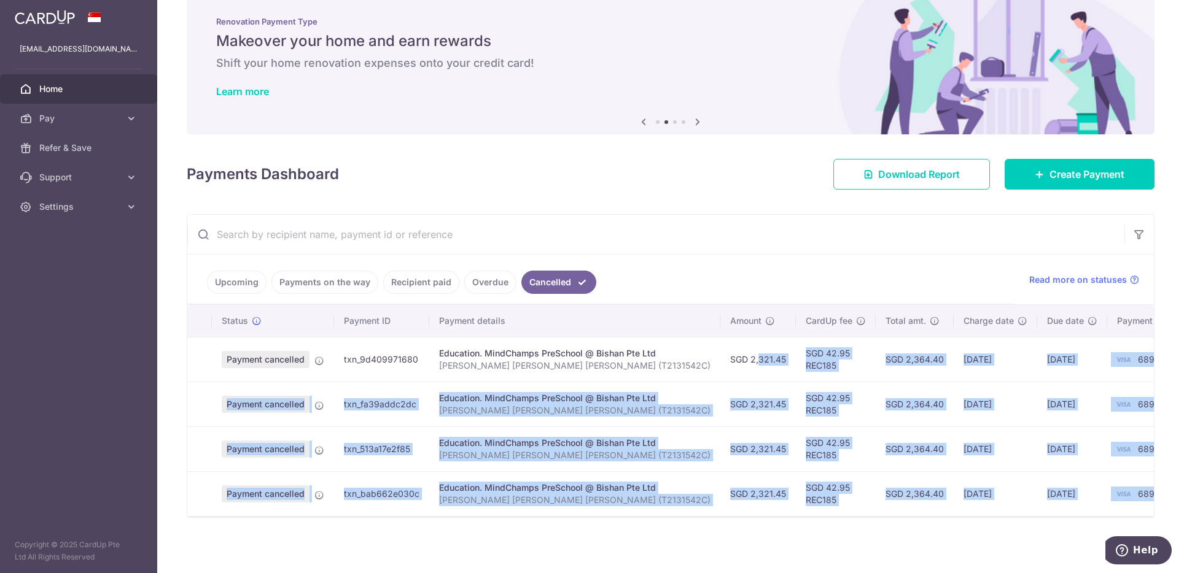
drag, startPoint x: 694, startPoint y: 354, endPoint x: 1122, endPoint y: 497, distance: 451.0
click at [1122, 497] on tbody "Payment cancelled txn_9d409971680 Education. MindChamps PreSchool @ Bishan Pte …" at bounding box center [693, 426] width 1013 height 179
click at [875, 370] on td "SGD 2,364.40" at bounding box center [914, 359] width 78 height 45
drag, startPoint x: 845, startPoint y: 357, endPoint x: 1120, endPoint y: 489, distance: 304.5
click at [1120, 489] on tbody "Payment cancelled txn_9d409971680 Education. MindChamps PreSchool @ Bishan Pte …" at bounding box center [693, 426] width 1013 height 179
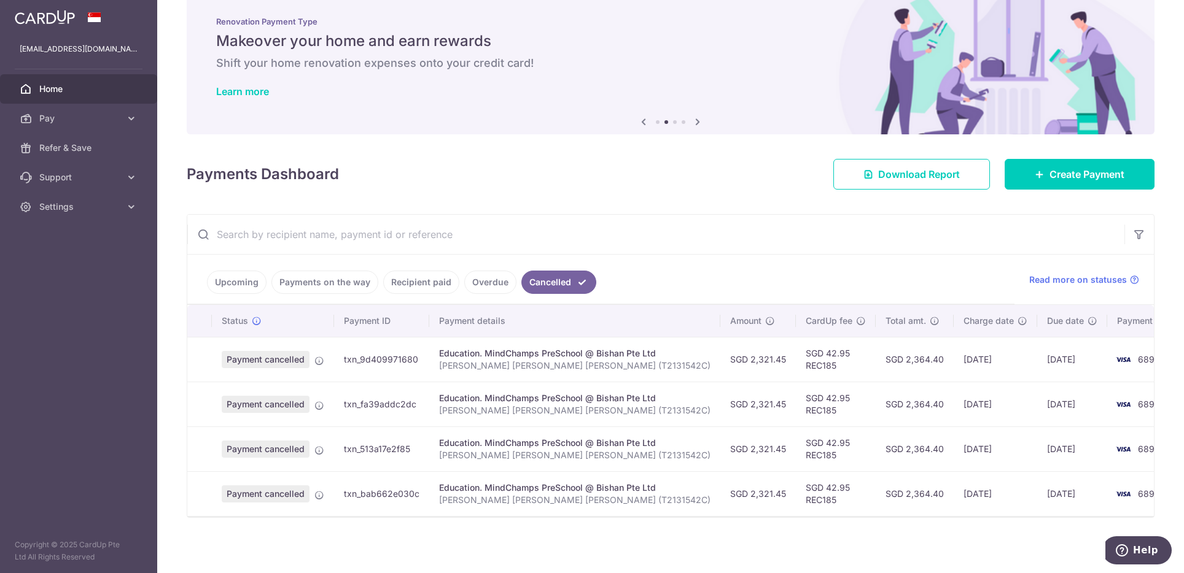
click at [673, 207] on div "× Pause Schedule Pause all future payments in this series Pause just this one p…" at bounding box center [670, 286] width 1026 height 573
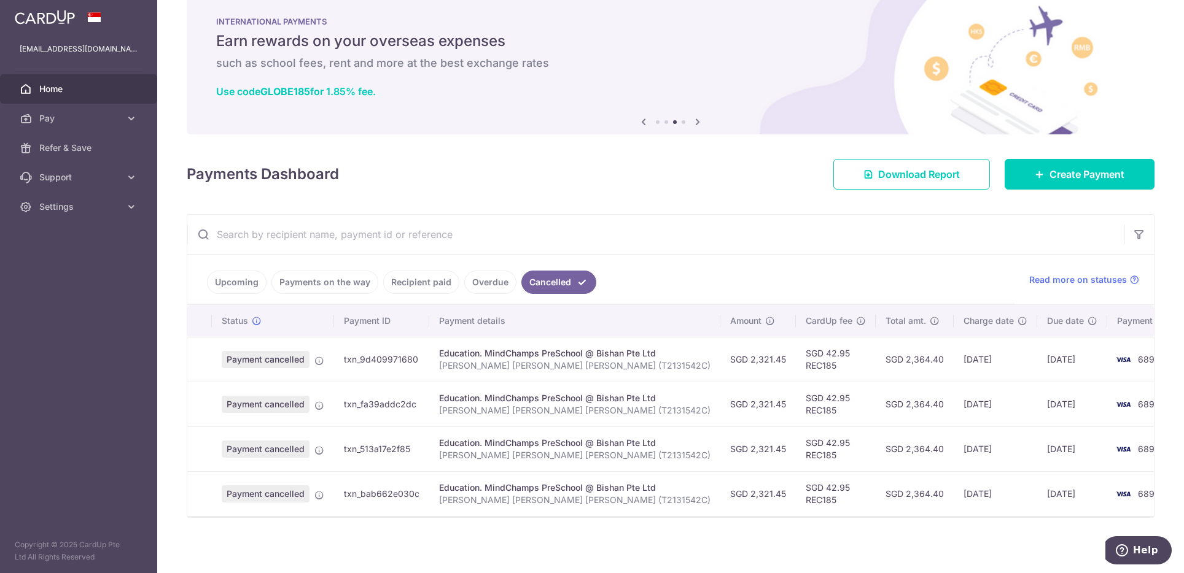
click at [359, 285] on link "Payments on the way" at bounding box center [324, 282] width 107 height 23
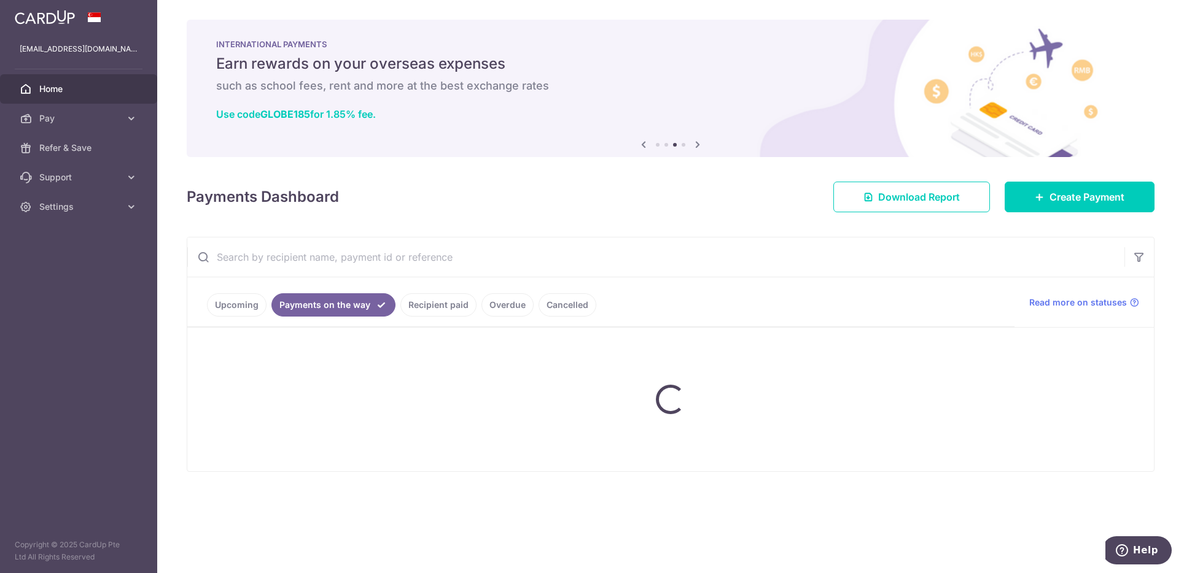
scroll to position [0, 0]
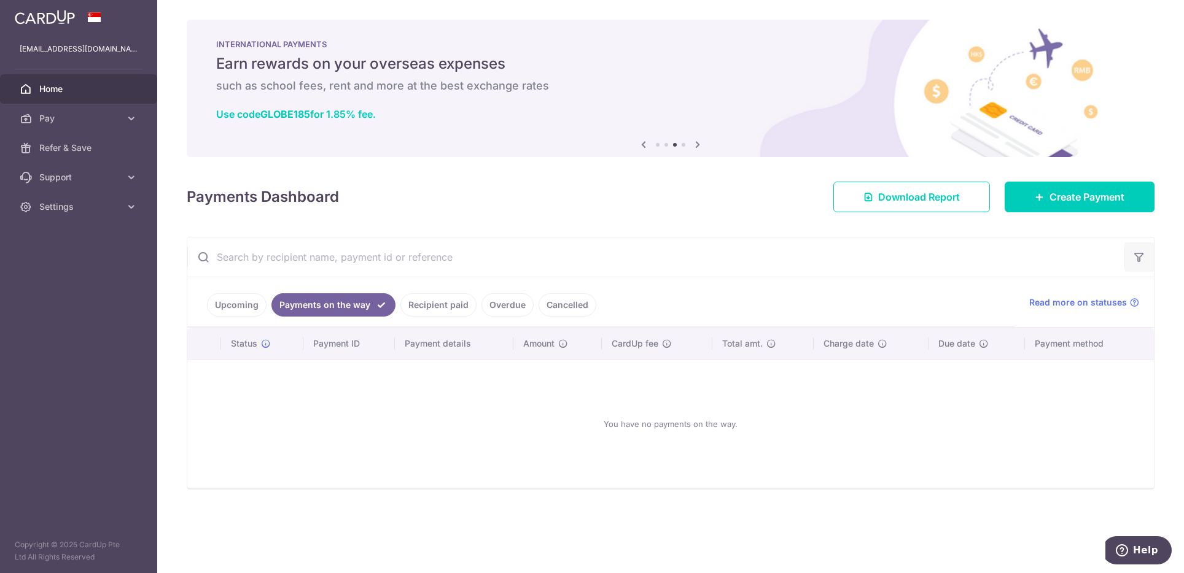
click at [1134, 263] on button "button" at bounding box center [1138, 256] width 29 height 29
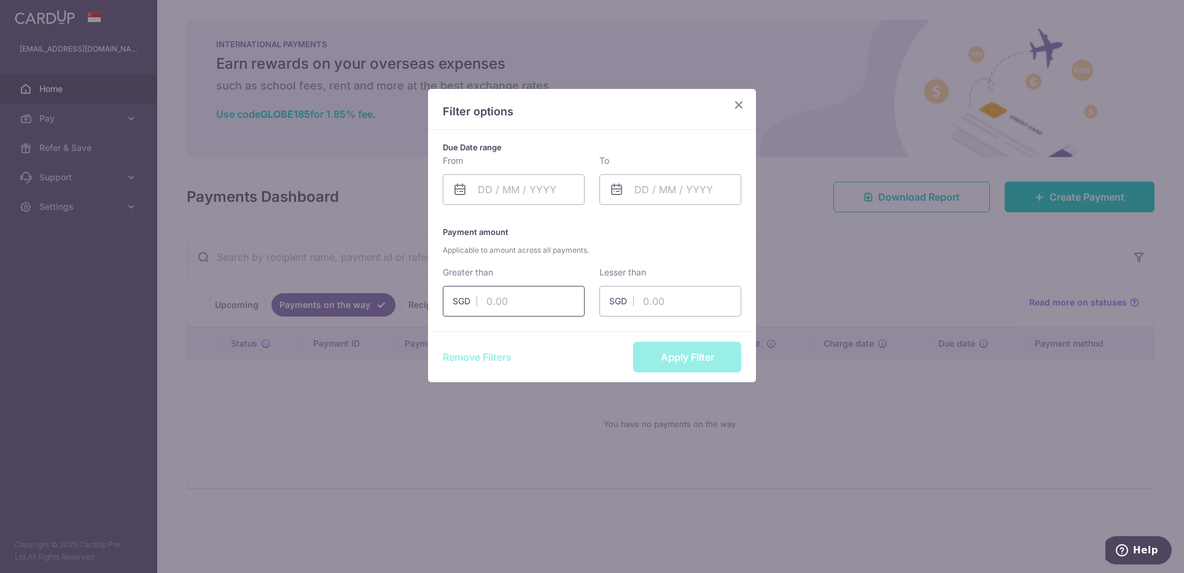
click at [549, 304] on input "text" at bounding box center [514, 301] width 142 height 31
click at [700, 356] on button "Apply Filter" at bounding box center [687, 357] width 108 height 31
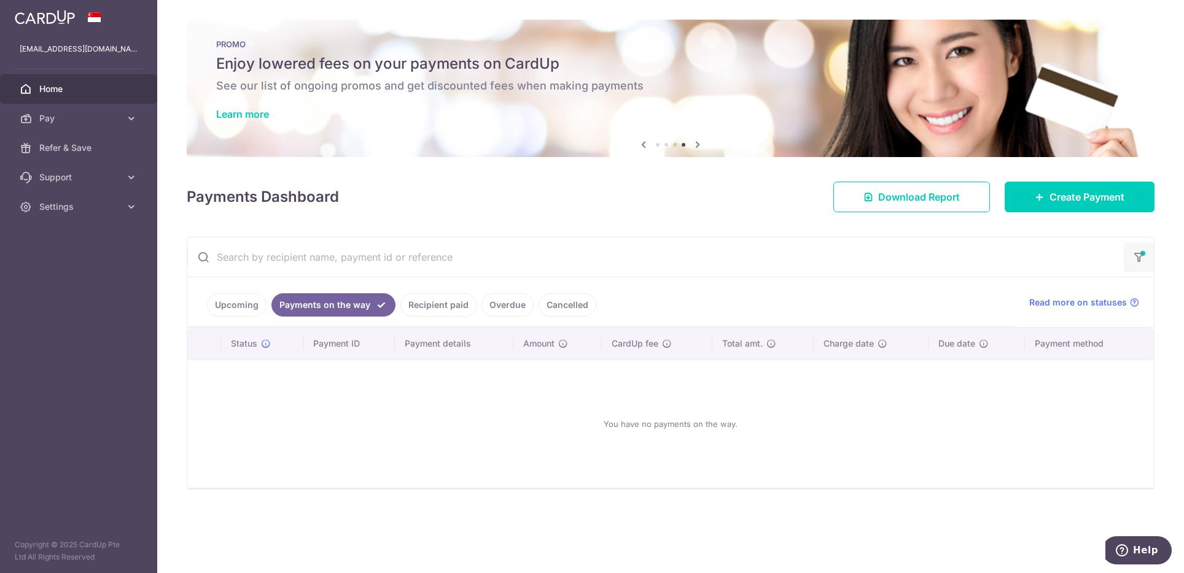
click at [1145, 251] on button "button" at bounding box center [1138, 257] width 29 height 30
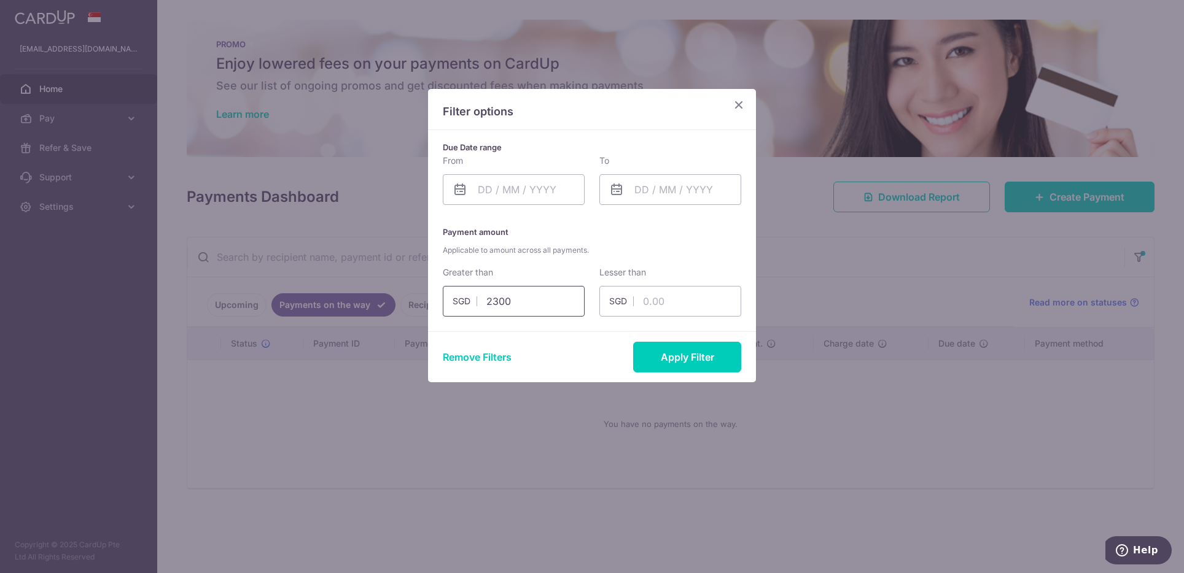
click at [542, 303] on input "2300" at bounding box center [514, 301] width 142 height 31
type input "2000"
click at [674, 348] on button "Apply Filter" at bounding box center [687, 357] width 108 height 31
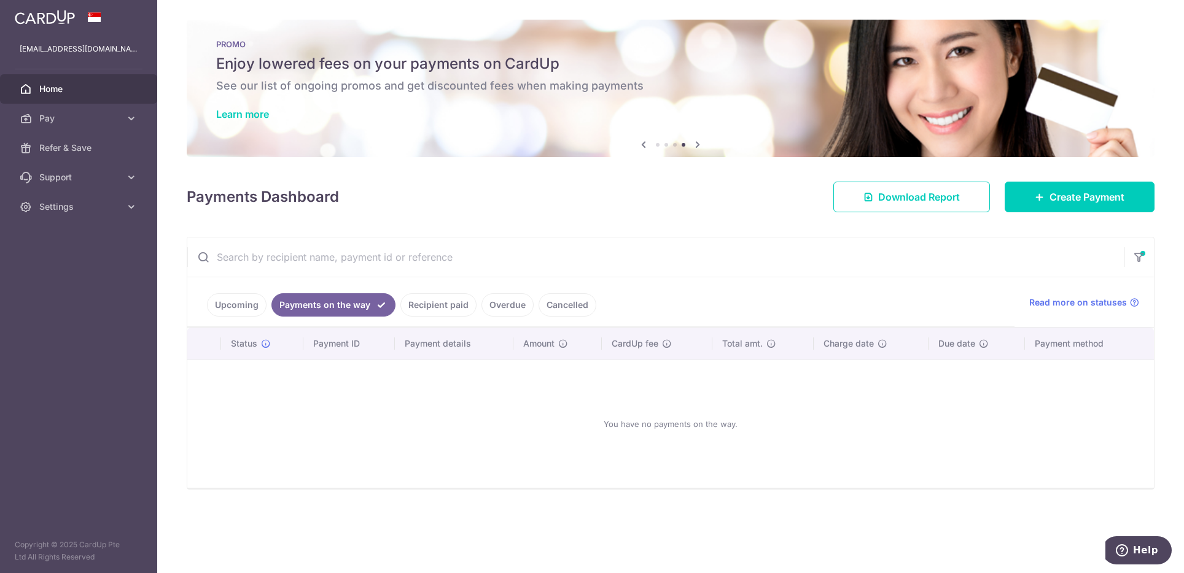
click at [253, 301] on link "Upcoming" at bounding box center [237, 304] width 60 height 23
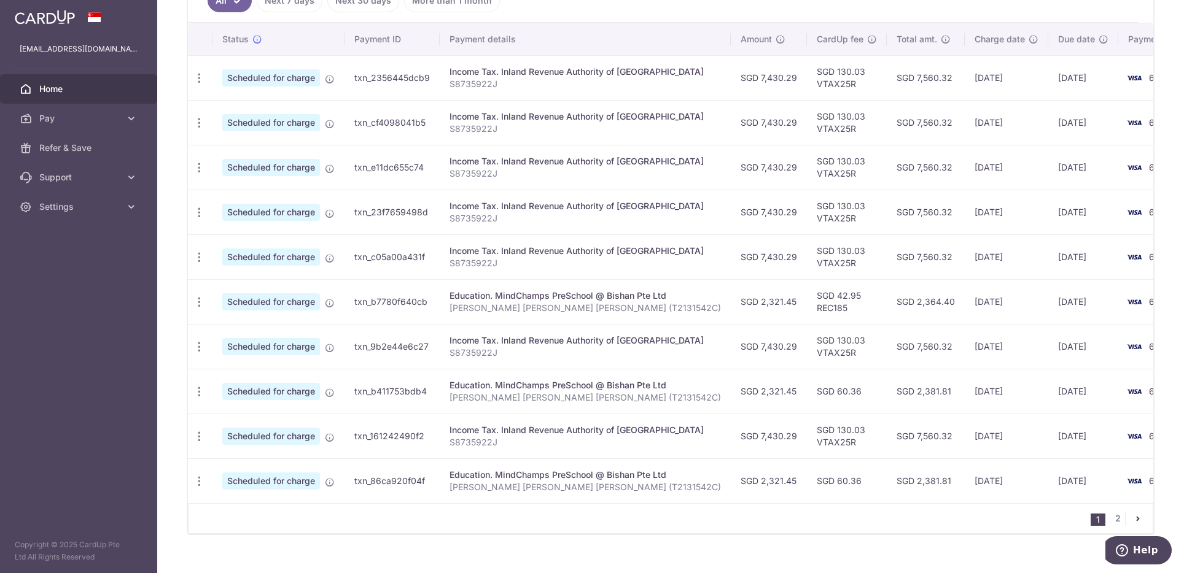
scroll to position [372, 0]
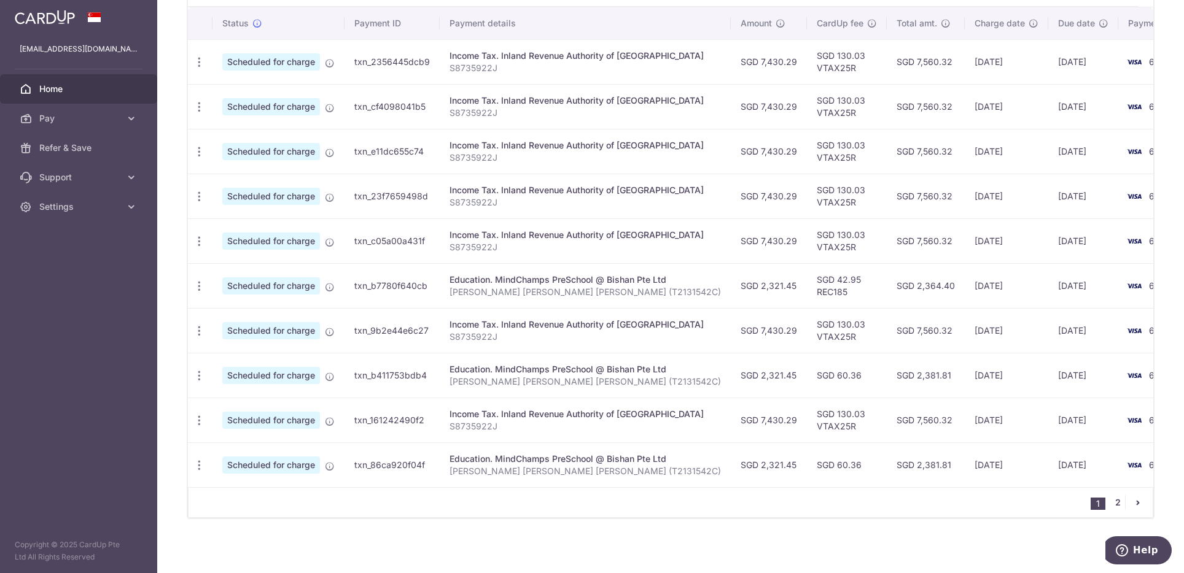
click at [1112, 504] on link "2" at bounding box center [1117, 502] width 15 height 15
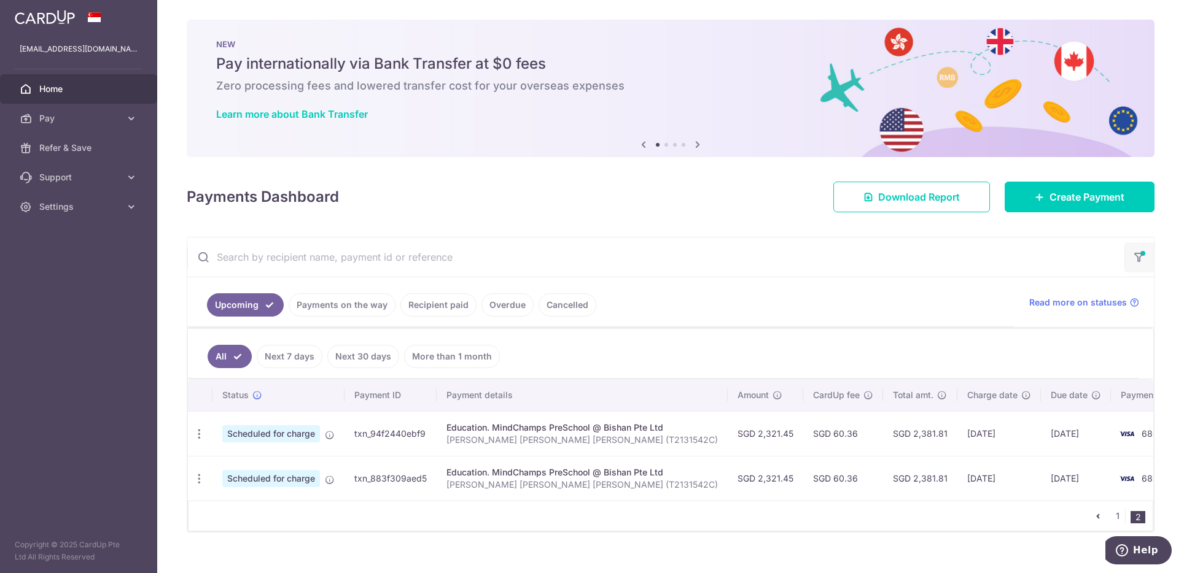
click at [1133, 256] on icon "button" at bounding box center [1139, 253] width 12 height 5
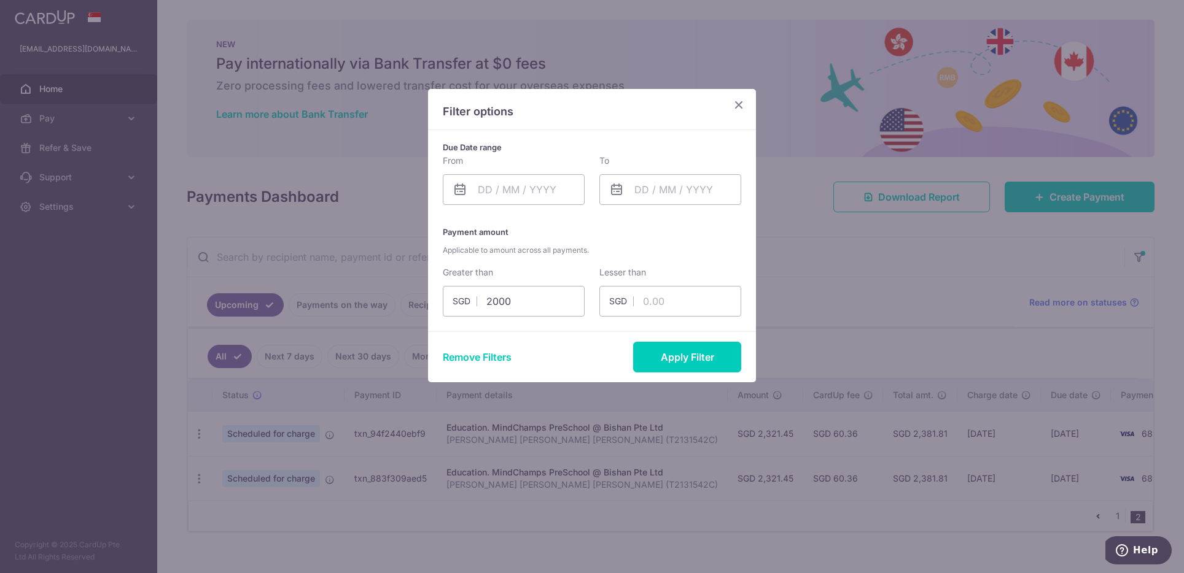
click at [739, 102] on icon "Close" at bounding box center [738, 104] width 15 height 15
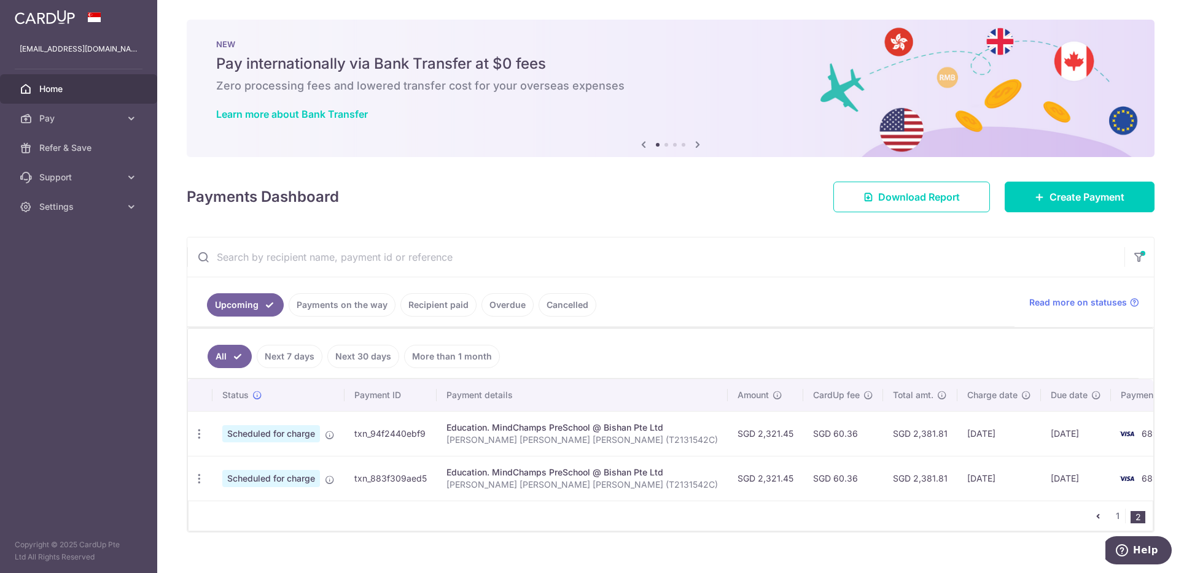
click at [705, 281] on ul "Upcoming Payments on the way Recipient paid Overdue Cancelled" at bounding box center [600, 302] width 827 height 50
click at [348, 300] on link "Payments on the way" at bounding box center [342, 304] width 107 height 23
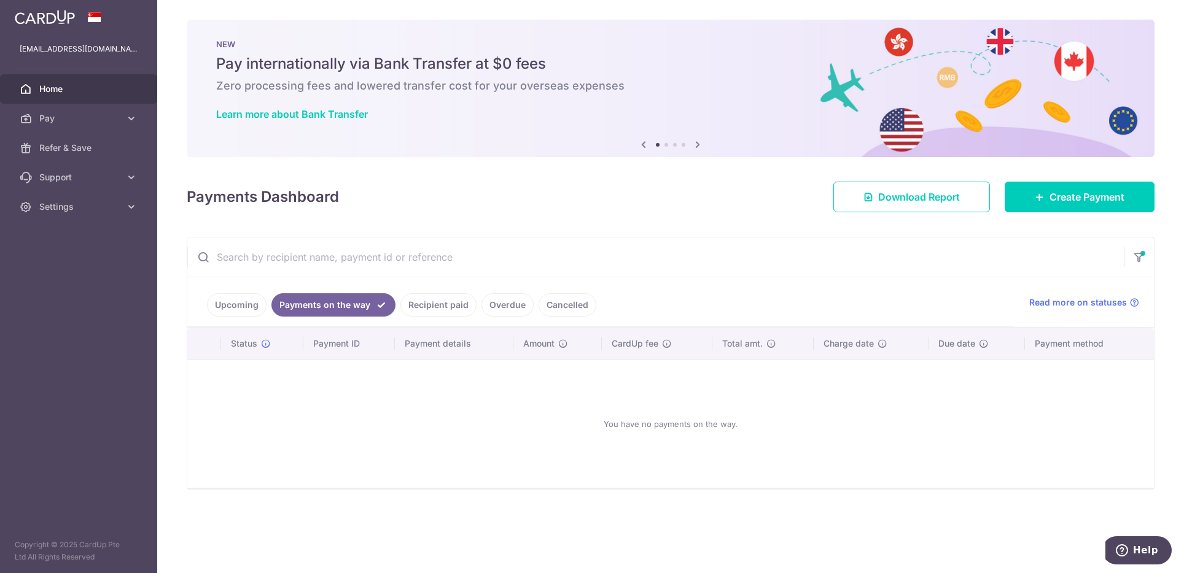
click at [236, 307] on link "Upcoming" at bounding box center [237, 304] width 60 height 23
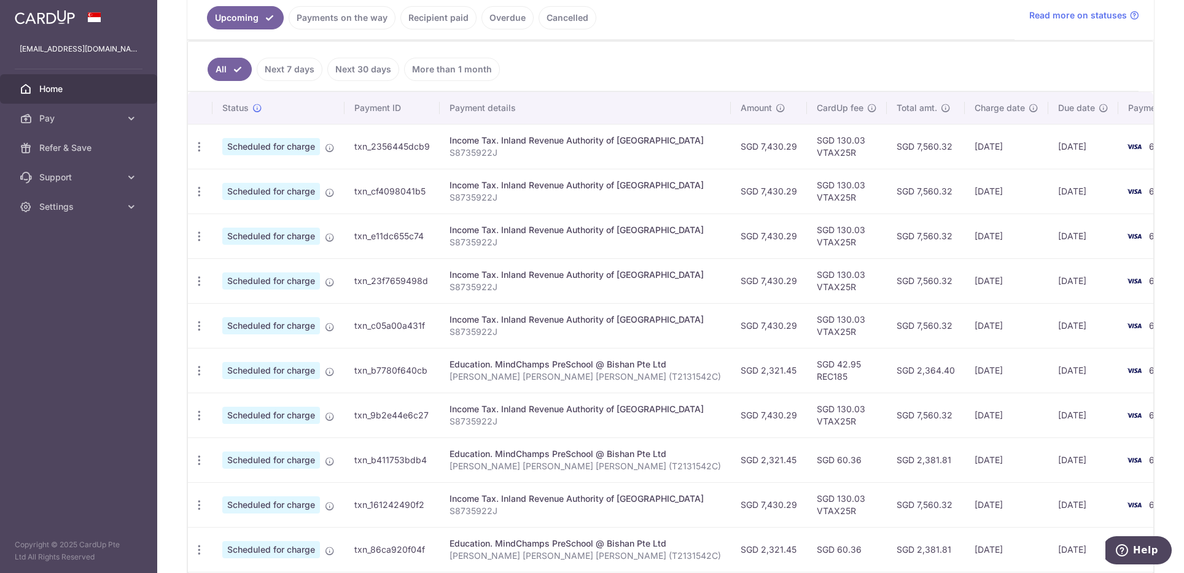
scroll to position [307, 0]
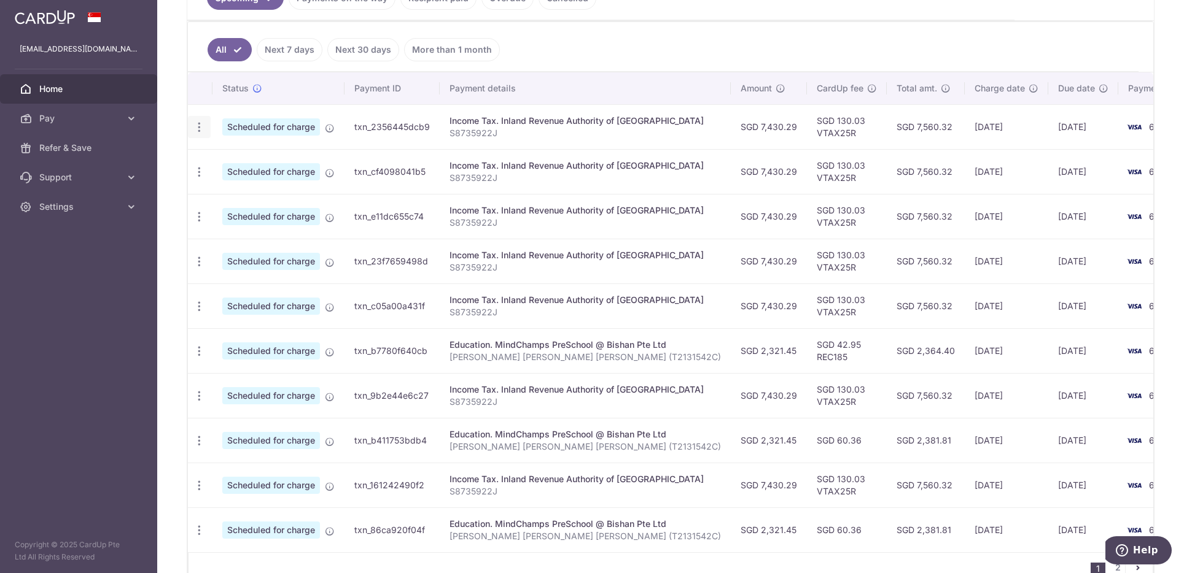
click at [201, 123] on icon "button" at bounding box center [199, 127] width 13 height 13
click at [231, 197] on link "Cancel payment" at bounding box center [252, 191] width 128 height 31
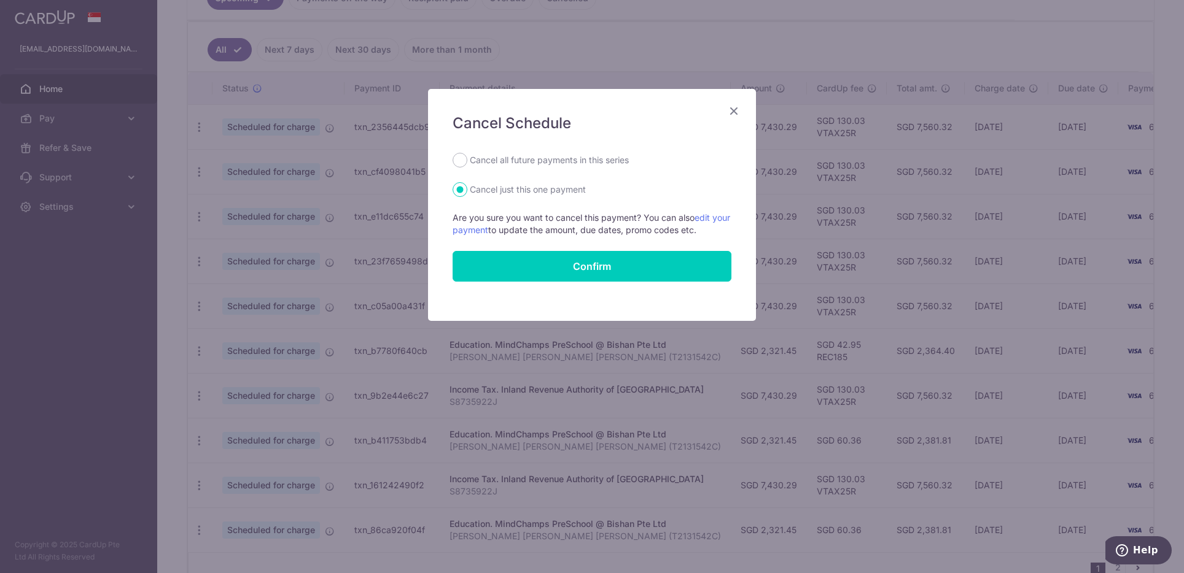
click at [514, 153] on label "Cancel all future payments in this series" at bounding box center [549, 160] width 159 height 15
click at [467, 153] on input "Cancel all future payments in this series" at bounding box center [459, 160] width 15 height 15
radio input "true"
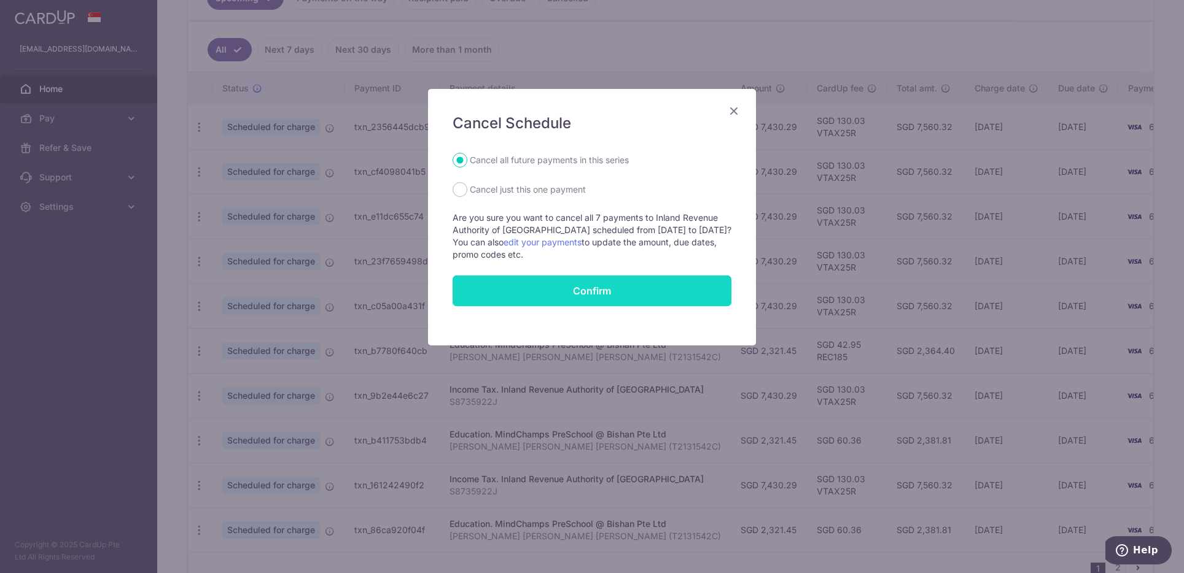
click at [612, 292] on button "Confirm" at bounding box center [591, 291] width 279 height 31
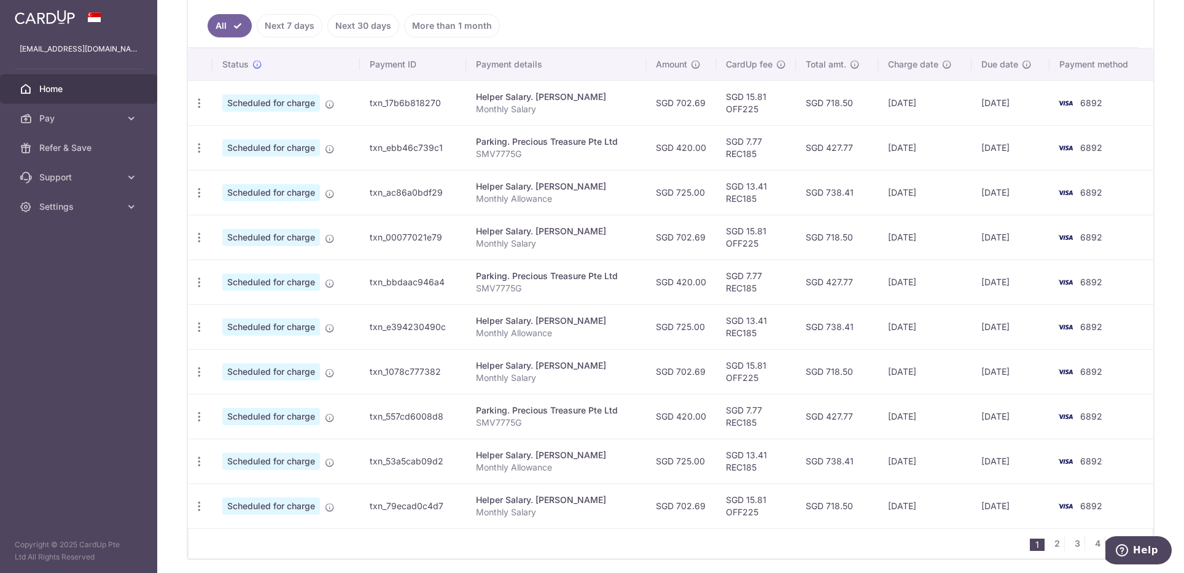
scroll to position [372, 0]
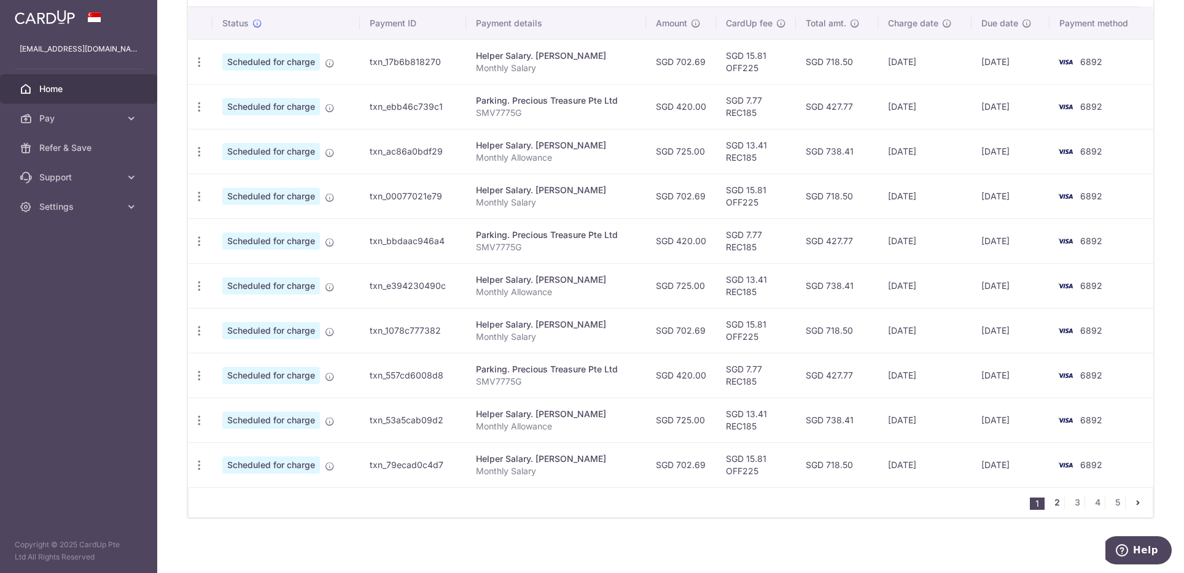
click at [1050, 500] on link "2" at bounding box center [1056, 502] width 15 height 15
